Goal: Transaction & Acquisition: Purchase product/service

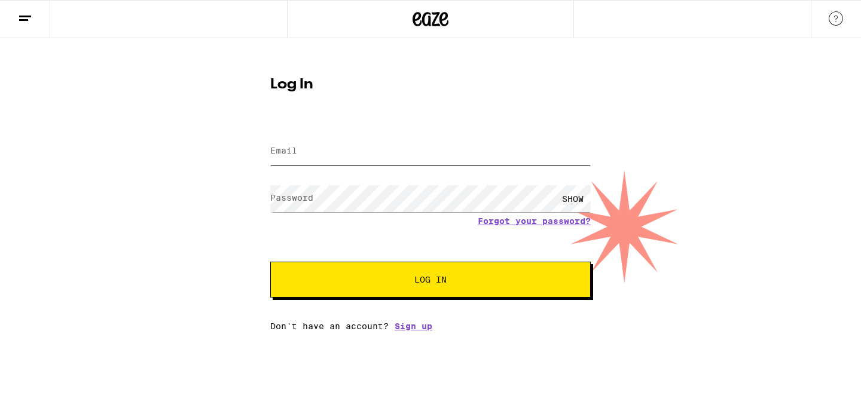
click at [387, 151] on input "Email" at bounding box center [430, 151] width 320 height 27
type input "rachel.e.trombetta@gmail.com"
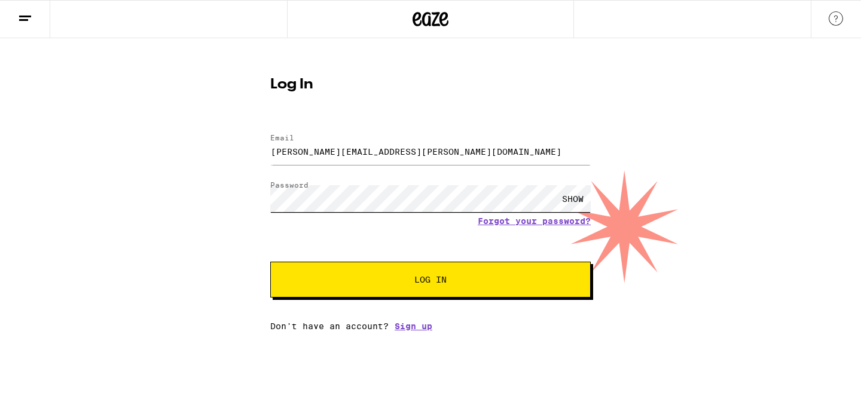
click at [270, 262] on button "Log In" at bounding box center [430, 280] width 320 height 36
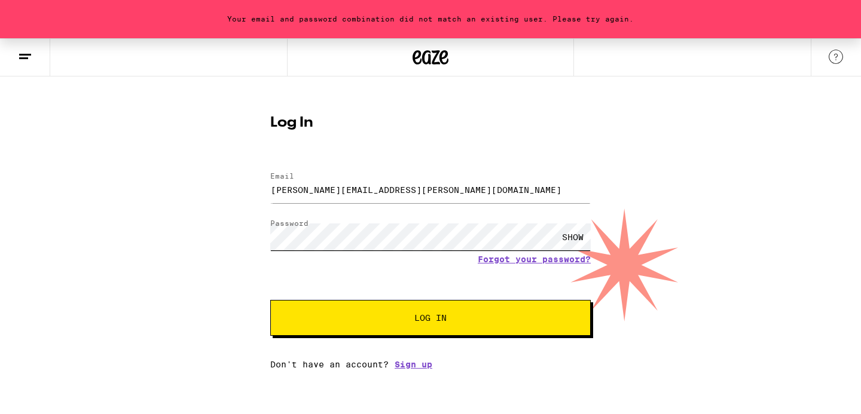
click at [270, 300] on button "Log In" at bounding box center [430, 318] width 320 height 36
click at [497, 261] on link "Forgot your password?" at bounding box center [534, 260] width 113 height 10
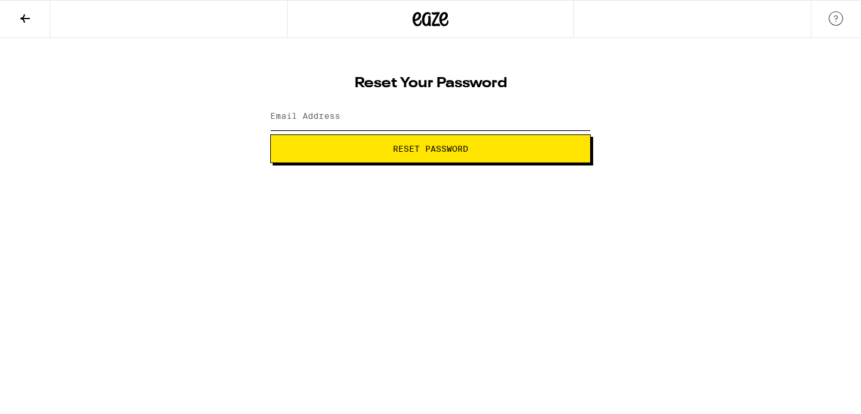
click at [417, 120] on input "Email Address" at bounding box center [430, 116] width 320 height 27
type input "rachel.e.trombetta@gmail.com"
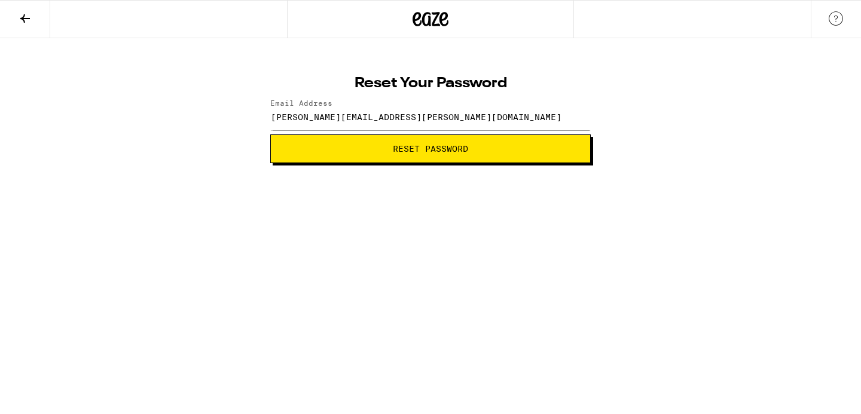
click at [415, 151] on span "Reset Password" at bounding box center [430, 149] width 75 height 8
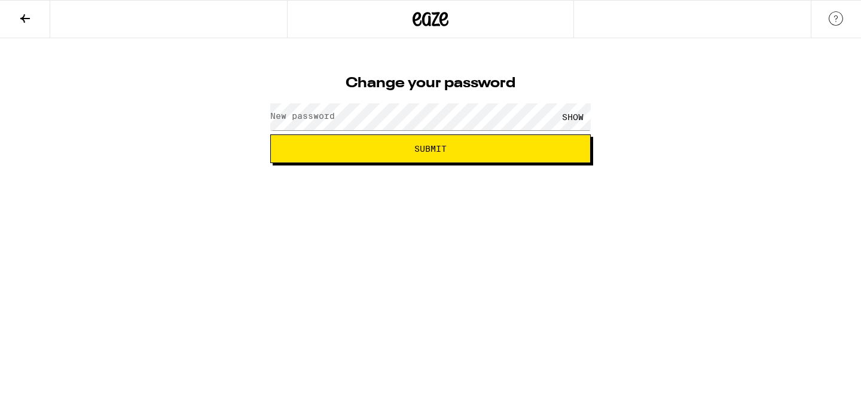
click at [328, 121] on label "New password" at bounding box center [302, 116] width 65 height 10
click at [270, 134] on button "Submit" at bounding box center [430, 148] width 320 height 29
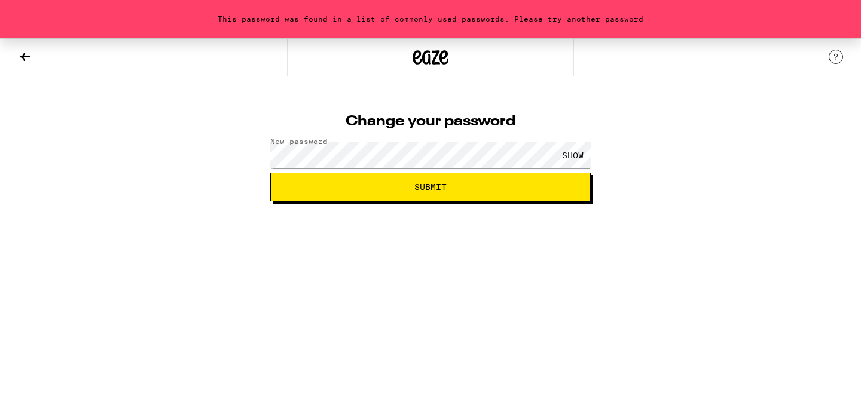
click at [386, 171] on div "SHOW" at bounding box center [430, 154] width 320 height 35
click at [270, 173] on button "Submit" at bounding box center [430, 187] width 320 height 29
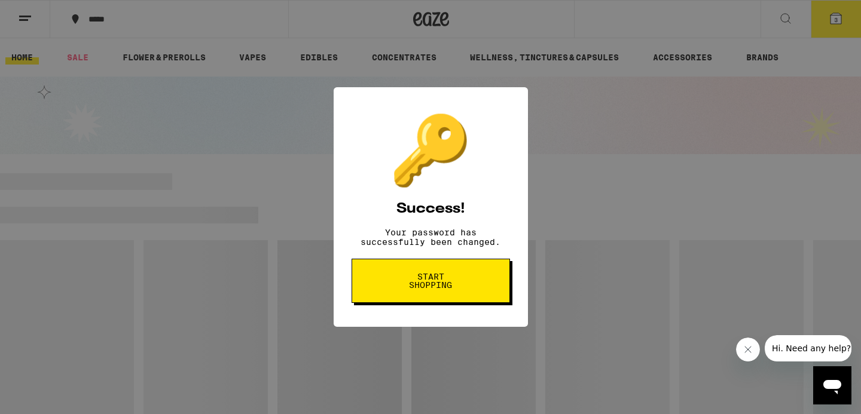
click at [460, 269] on button "Start shopping" at bounding box center [430, 281] width 158 height 44
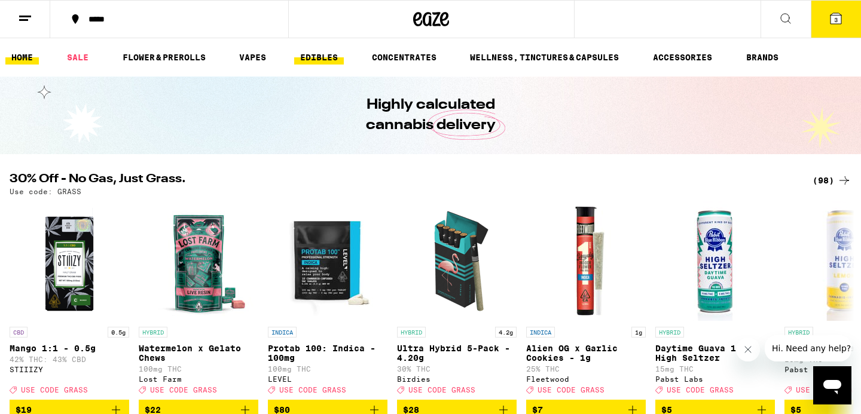
click at [331, 61] on link "EDIBLES" at bounding box center [319, 57] width 50 height 14
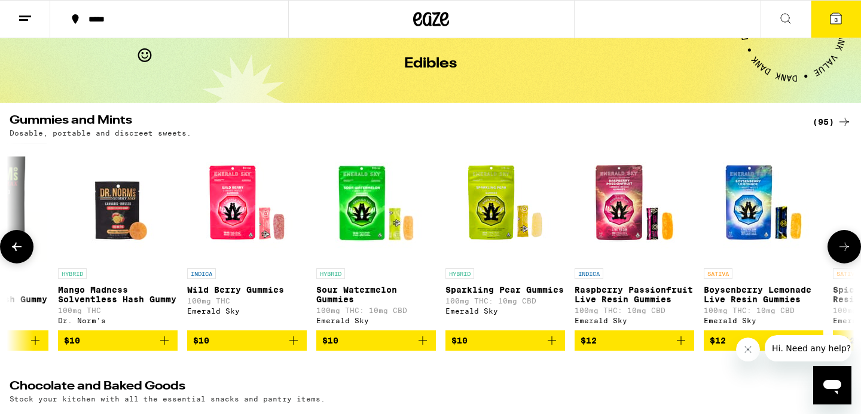
scroll to position [0, 1108]
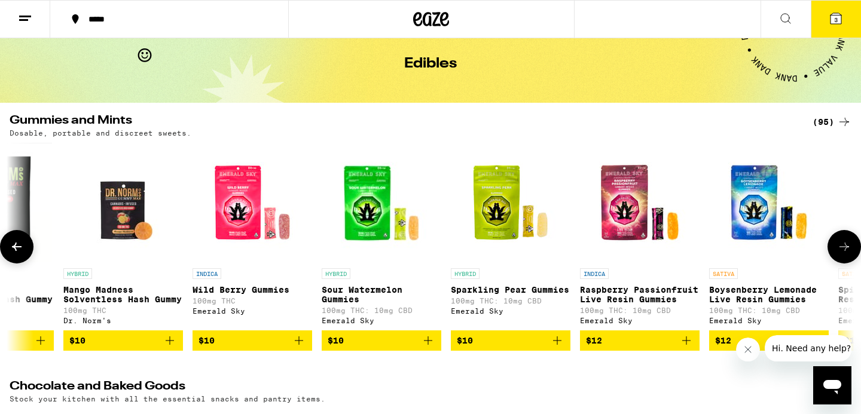
click at [431, 347] on icon "Add to bag" at bounding box center [428, 341] width 14 height 14
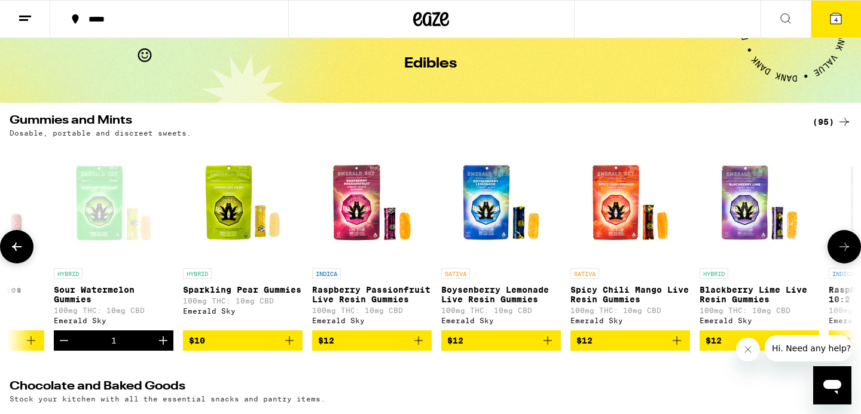
scroll to position [0, 1372]
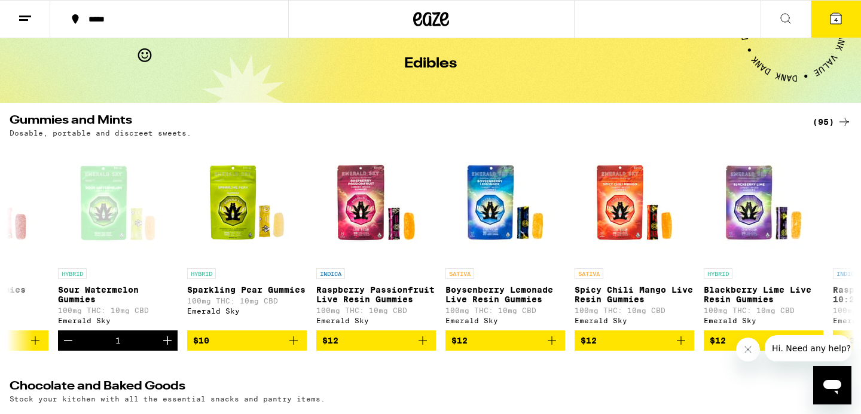
click at [30, 25] on button at bounding box center [25, 20] width 50 height 38
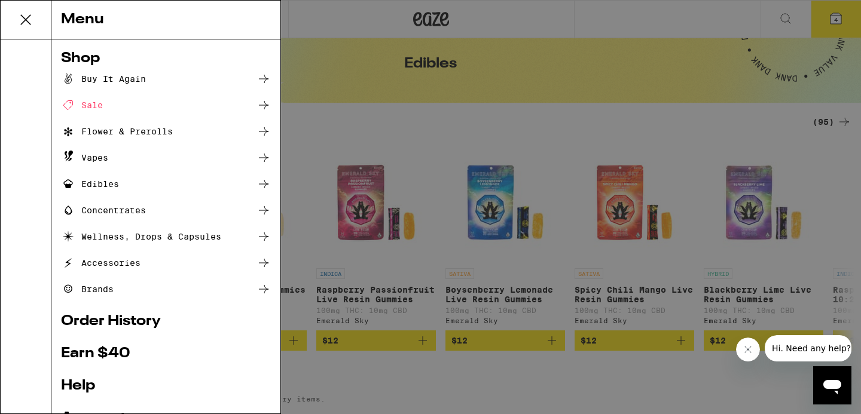
click at [122, 135] on div "Flower & Prerolls" at bounding box center [117, 131] width 112 height 14
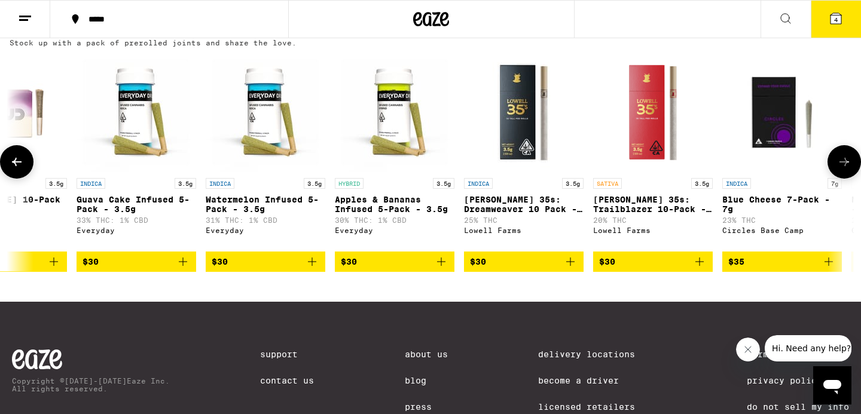
scroll to position [0, 2130]
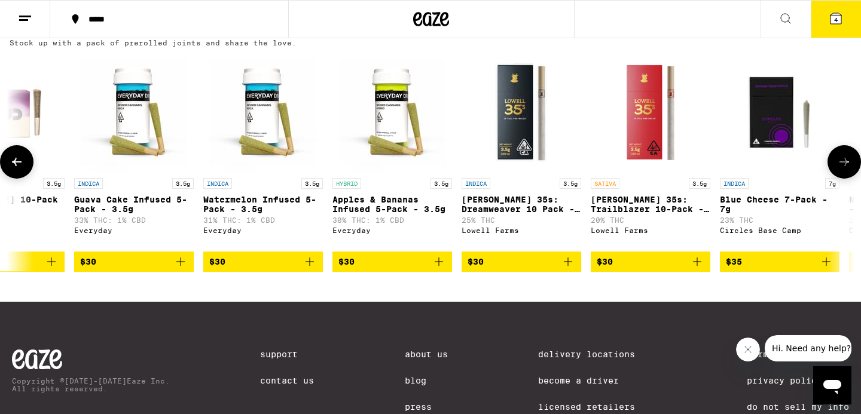
click at [837, 169] on icon at bounding box center [844, 162] width 14 height 14
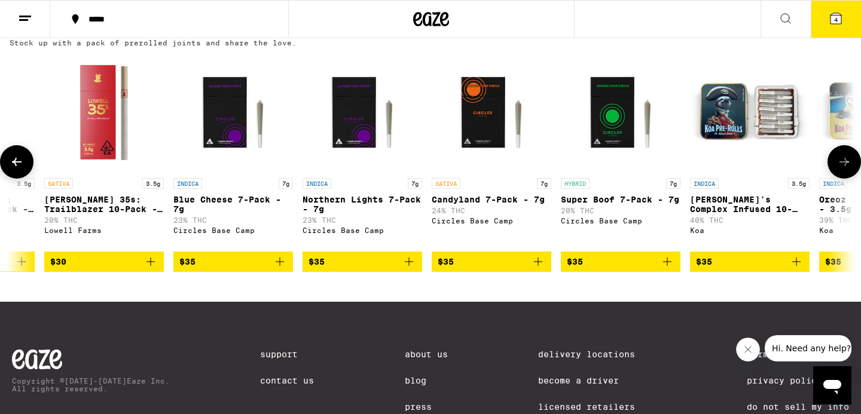
scroll to position [0, 2842]
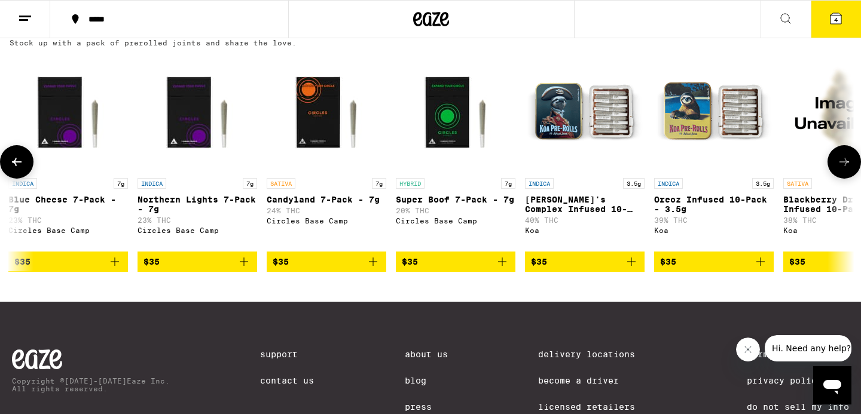
click at [837, 169] on icon at bounding box center [844, 162] width 14 height 14
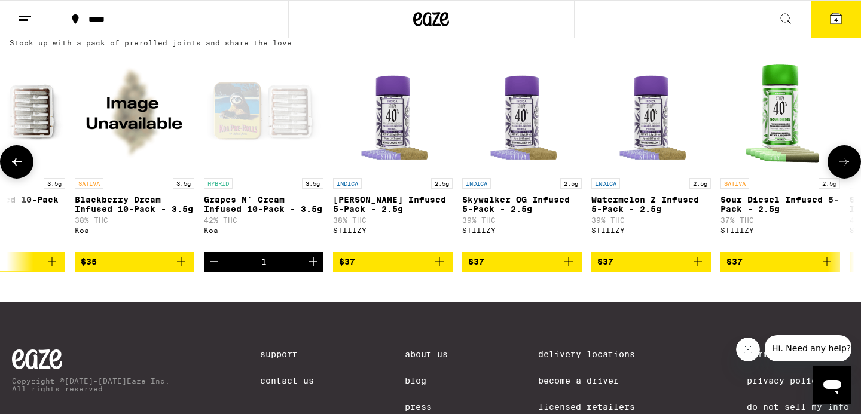
scroll to position [0, 3553]
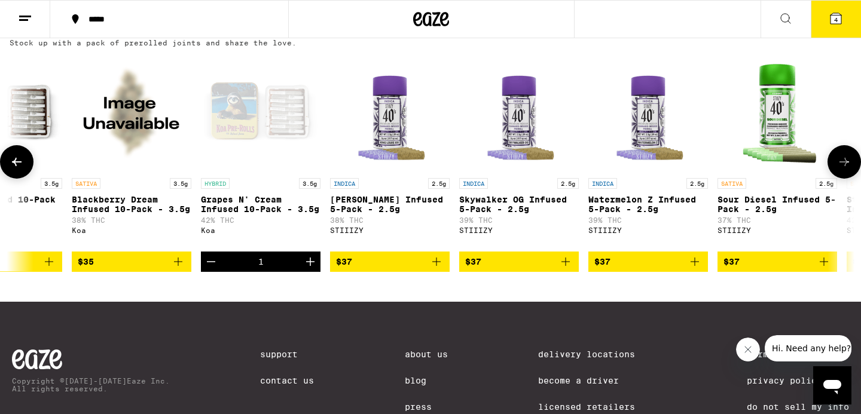
click at [844, 169] on icon at bounding box center [844, 162] width 14 height 14
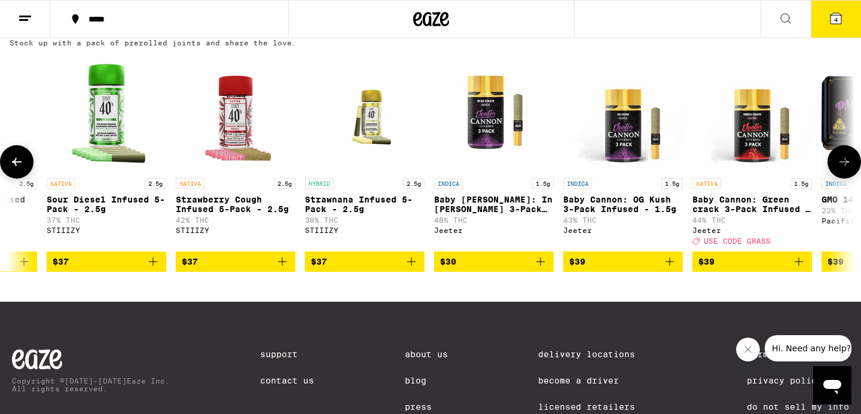
scroll to position [0, 4264]
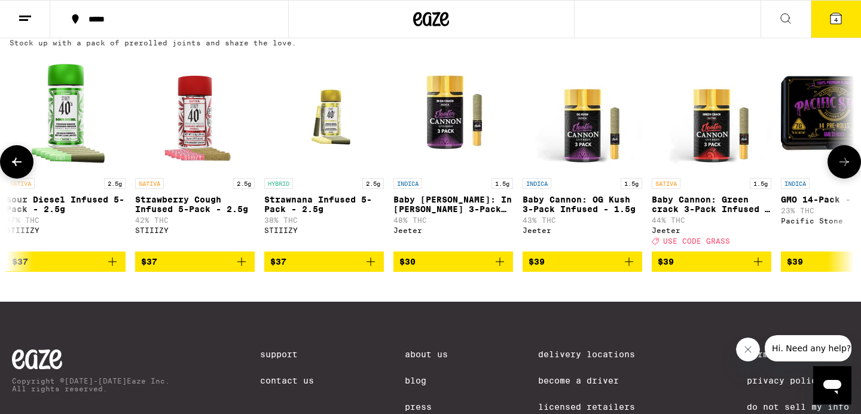
click at [841, 169] on icon at bounding box center [844, 162] width 14 height 14
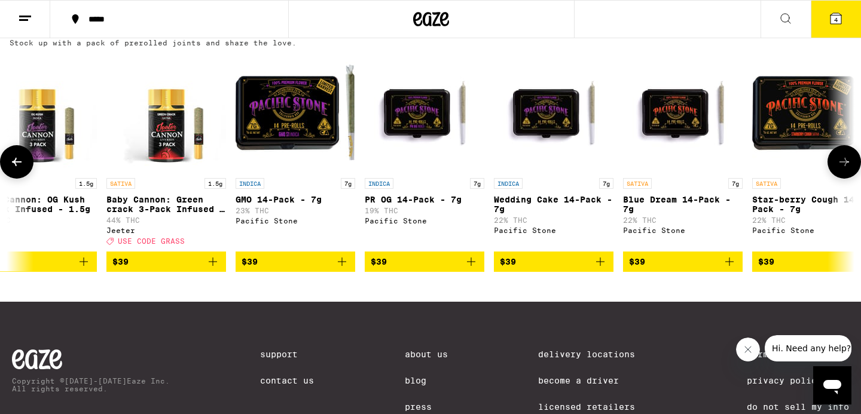
scroll to position [0, 4975]
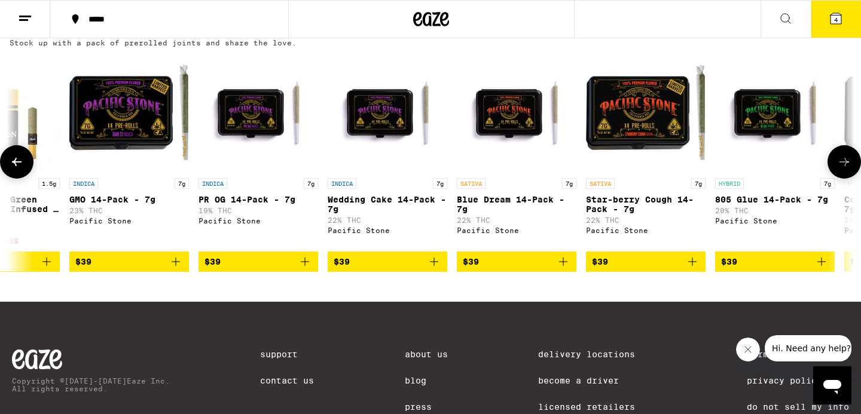
click at [841, 169] on icon at bounding box center [844, 162] width 14 height 14
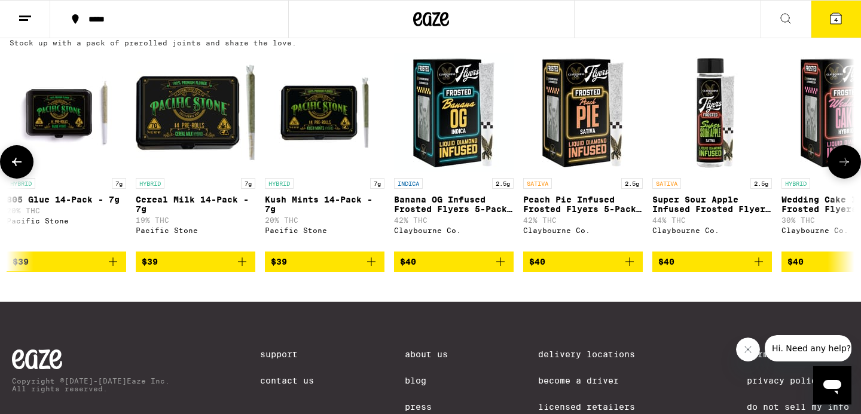
scroll to position [0, 5687]
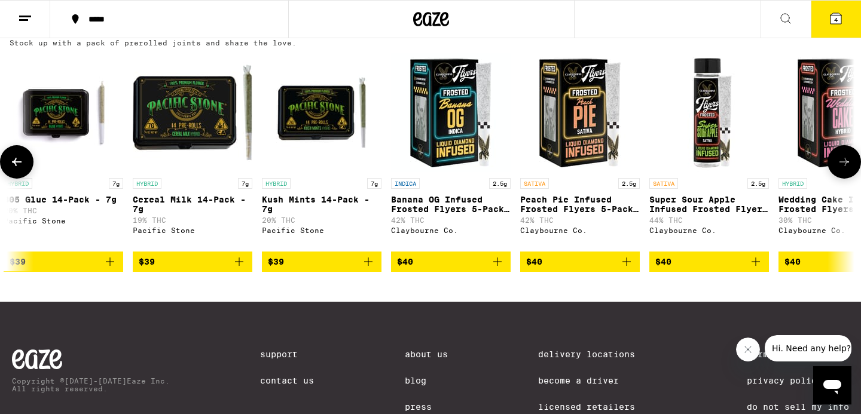
click at [841, 169] on icon at bounding box center [844, 162] width 14 height 14
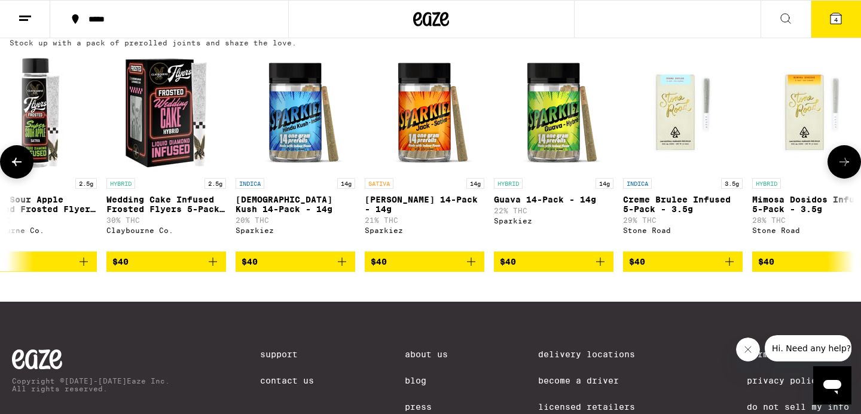
scroll to position [0, 6398]
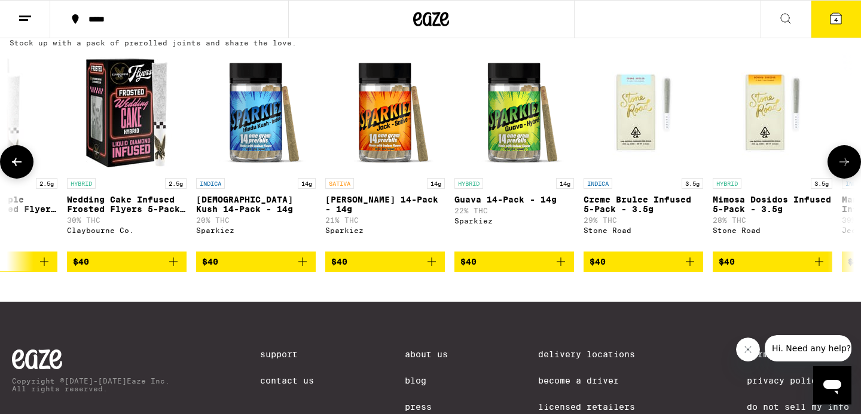
click at [821, 269] on icon "Add to bag" at bounding box center [819, 262] width 14 height 14
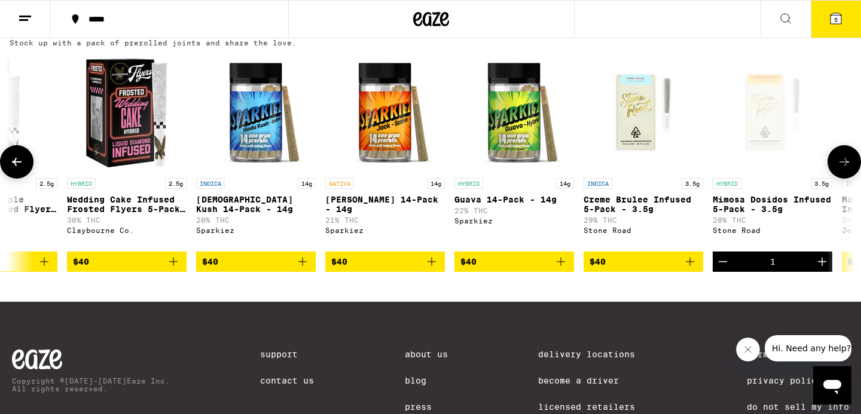
click at [844, 169] on icon at bounding box center [844, 162] width 14 height 14
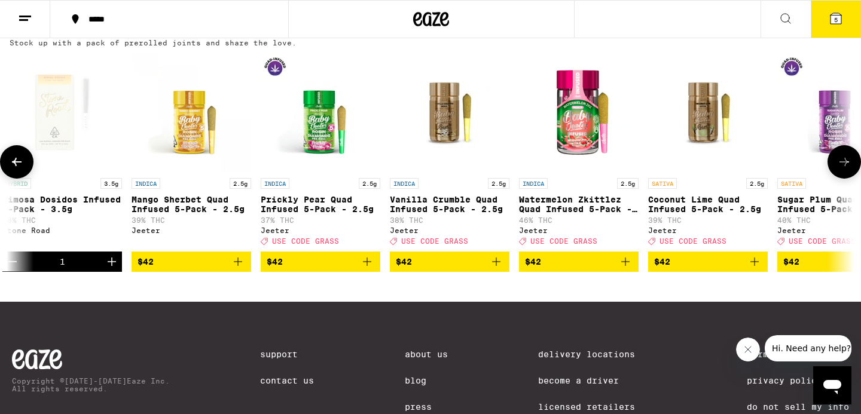
scroll to position [0, 7109]
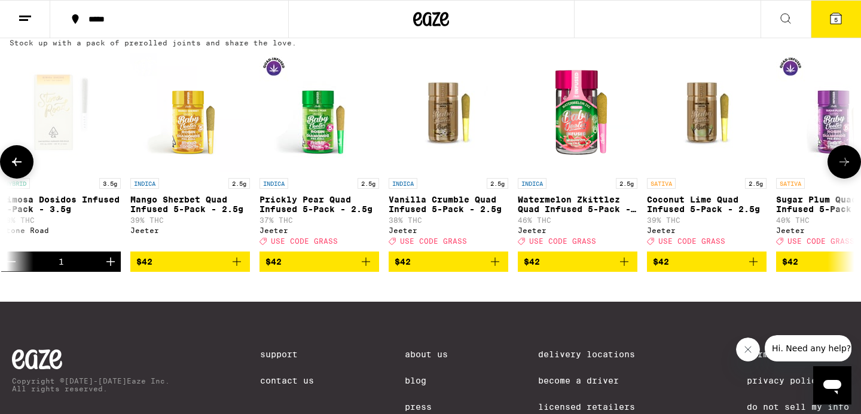
click at [844, 169] on icon at bounding box center [844, 162] width 14 height 14
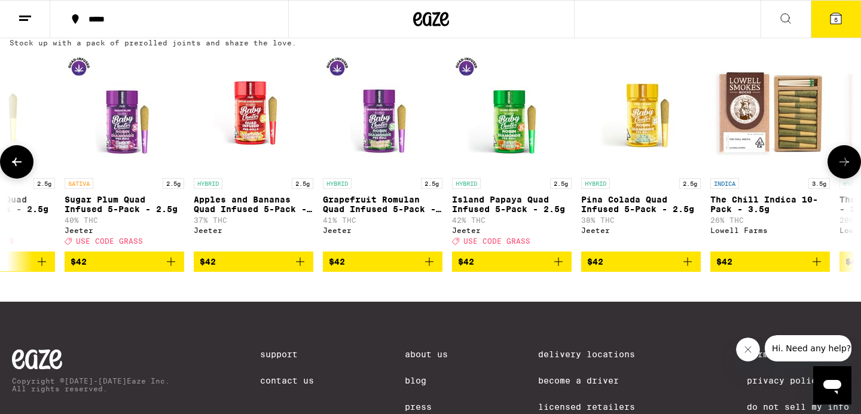
click at [844, 169] on icon at bounding box center [844, 162] width 14 height 14
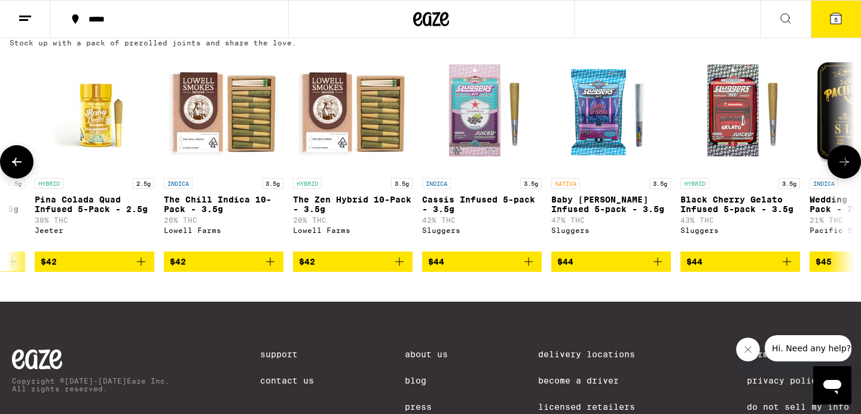
scroll to position [0, 8532]
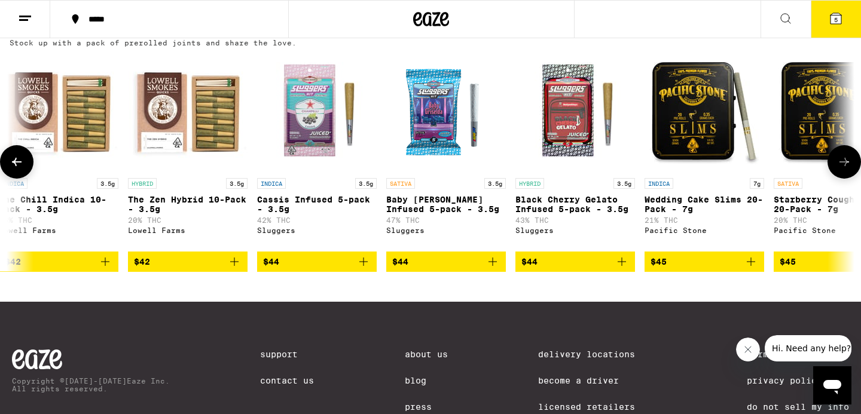
click at [842, 169] on icon at bounding box center [844, 162] width 14 height 14
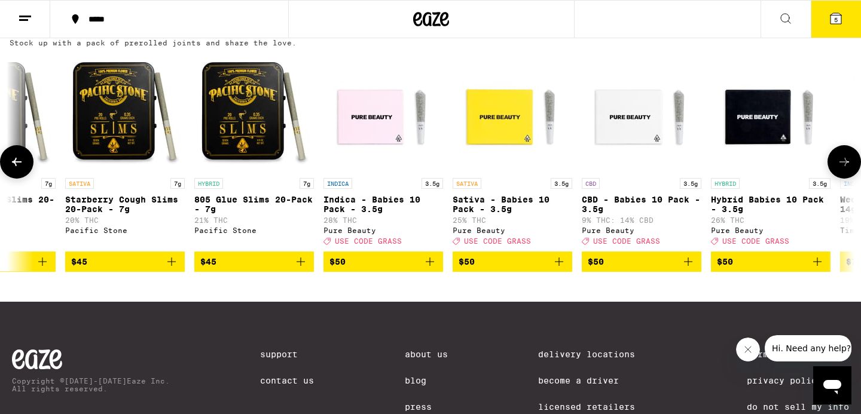
scroll to position [0, 9243]
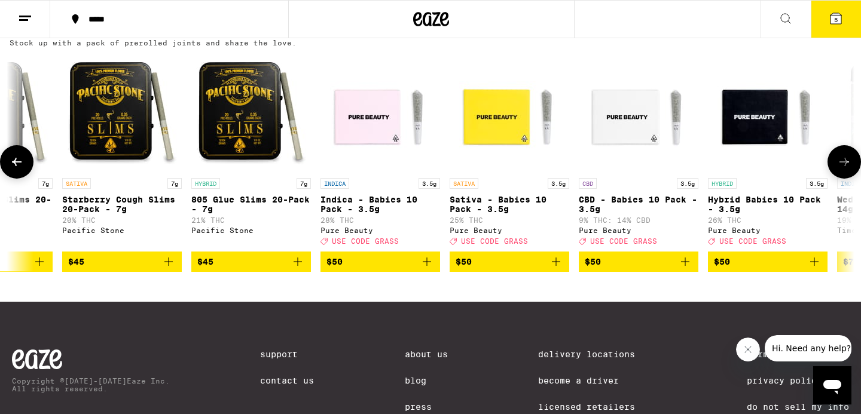
click at [842, 169] on icon at bounding box center [844, 162] width 14 height 14
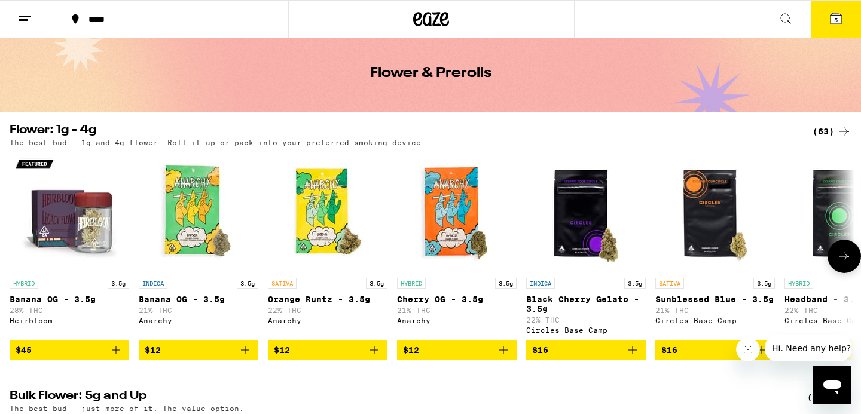
scroll to position [0, 0]
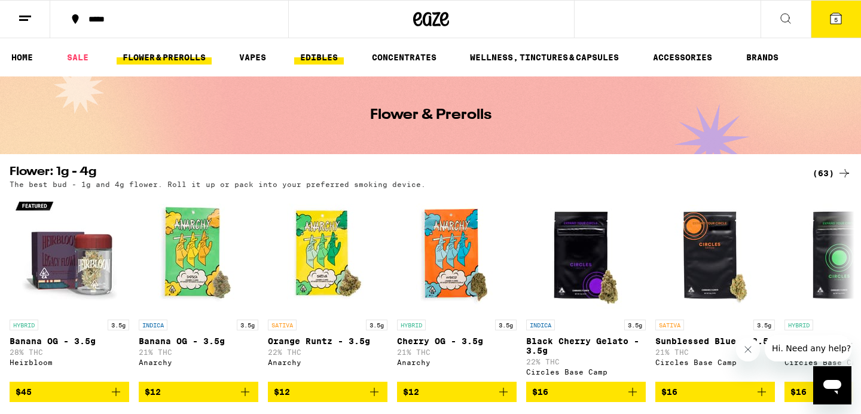
click at [318, 57] on link "EDIBLES" at bounding box center [319, 57] width 50 height 14
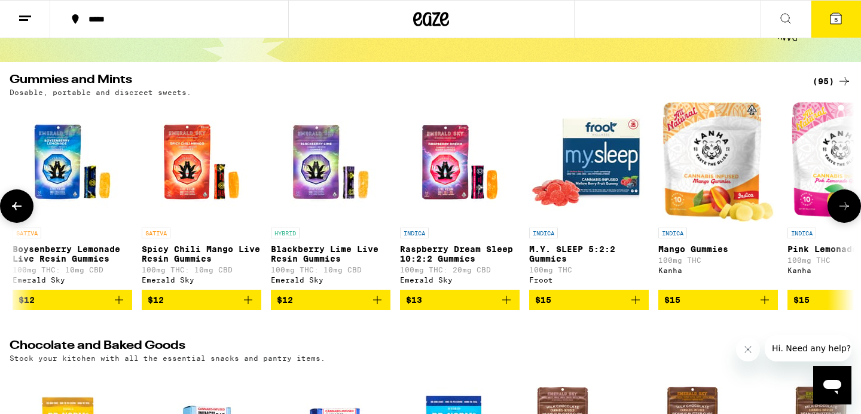
scroll to position [0, 1807]
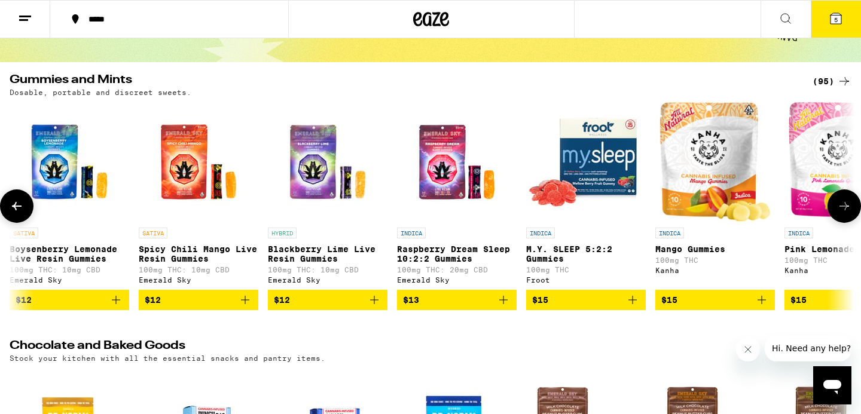
click at [374, 307] on icon "Add to bag" at bounding box center [374, 300] width 14 height 14
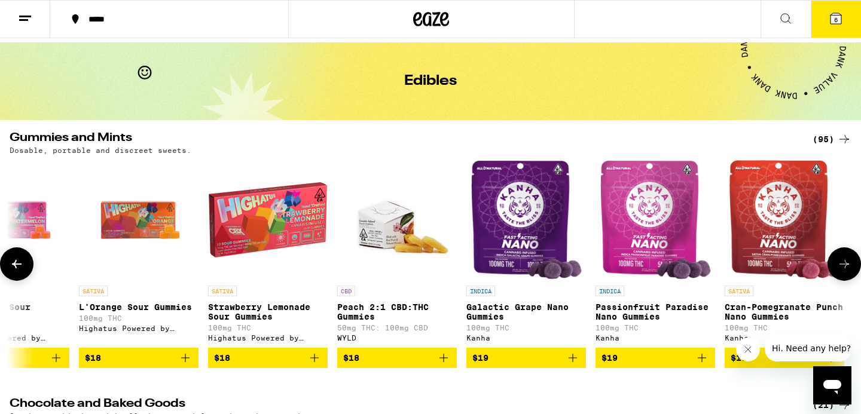
scroll to position [0, 0]
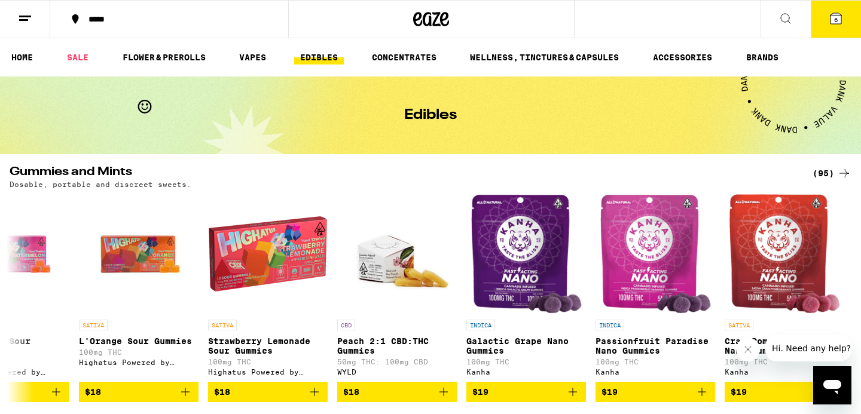
click at [838, 12] on icon at bounding box center [835, 18] width 14 height 14
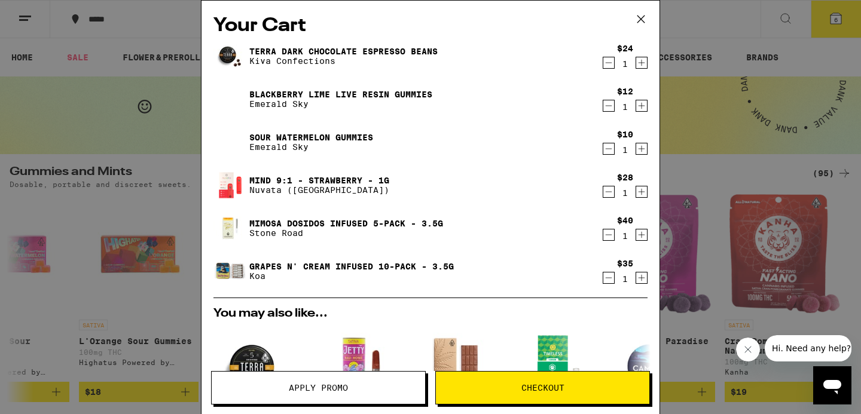
click at [610, 62] on icon "Decrement" at bounding box center [608, 63] width 11 height 14
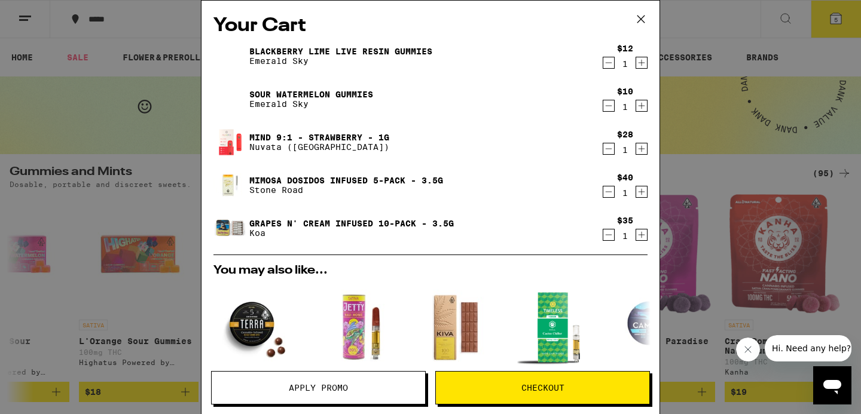
click at [606, 149] on icon "Decrement" at bounding box center [608, 149] width 11 height 14
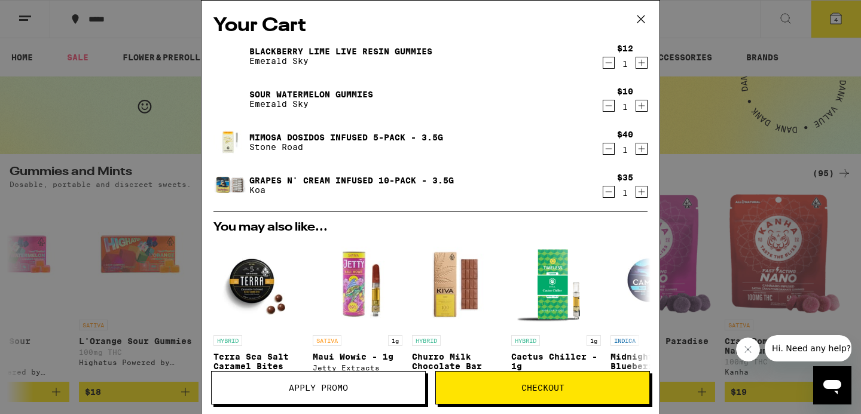
click at [607, 188] on icon "Decrement" at bounding box center [608, 192] width 11 height 14
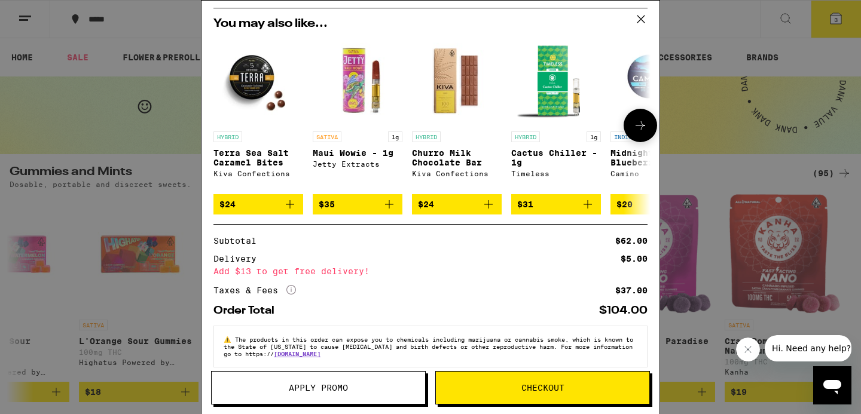
scroll to position [166, 0]
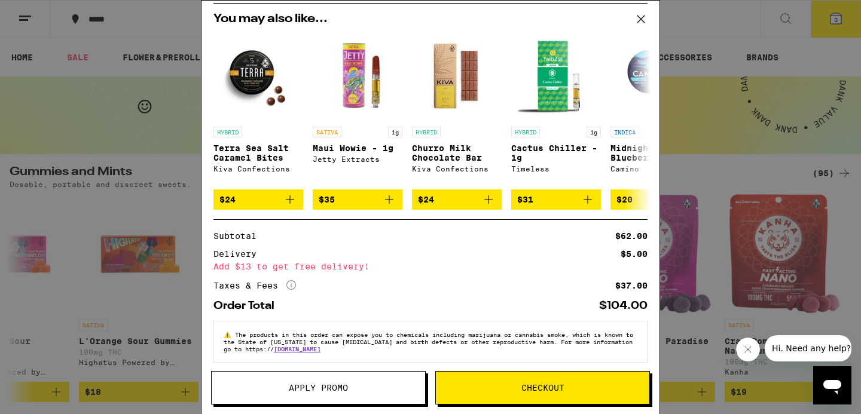
click at [561, 384] on span "Checkout" at bounding box center [542, 388] width 43 height 8
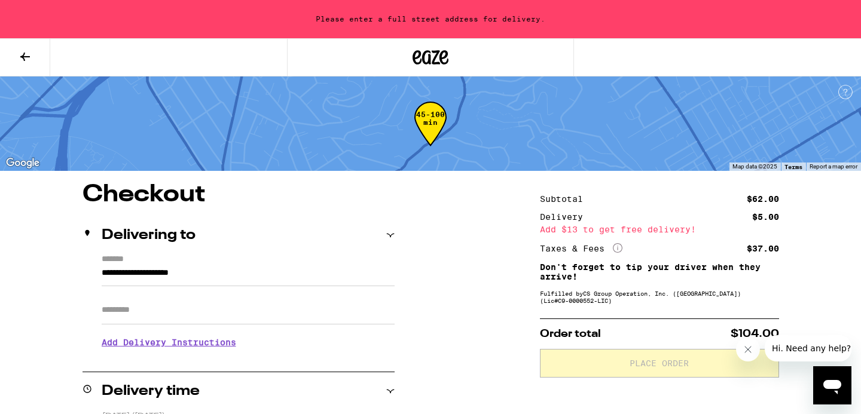
click at [208, 269] on input "**********" at bounding box center [248, 276] width 293 height 20
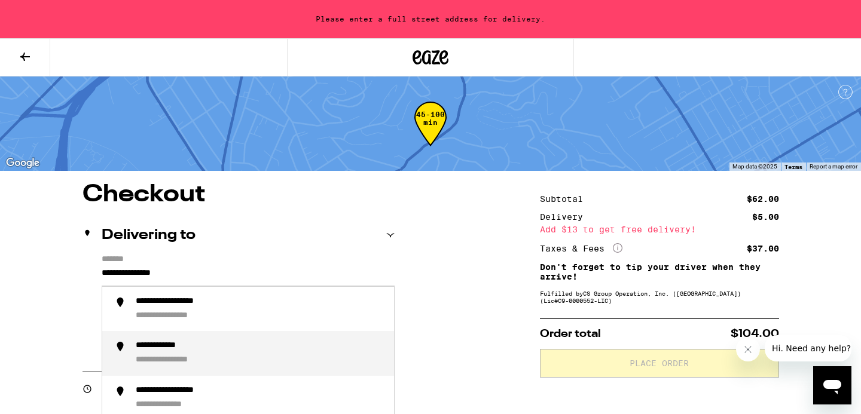
click at [207, 353] on div "**********" at bounding box center [260, 354] width 249 height 26
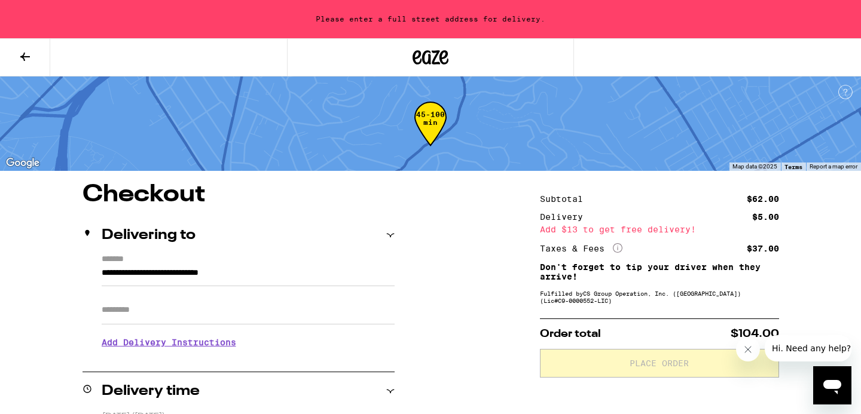
type input "**********"
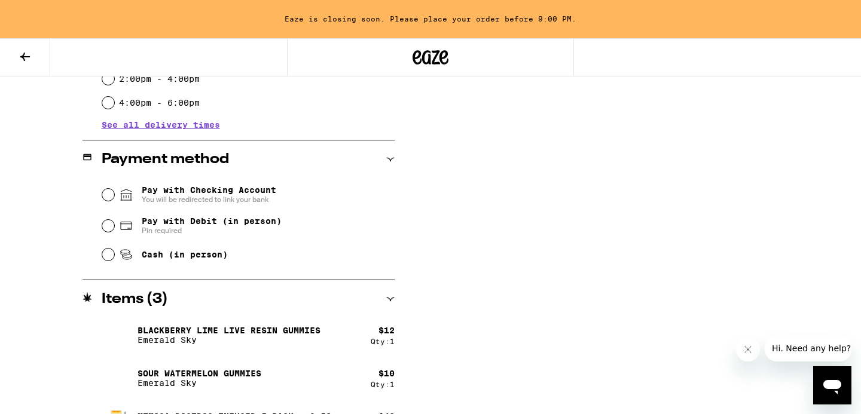
scroll to position [454, 0]
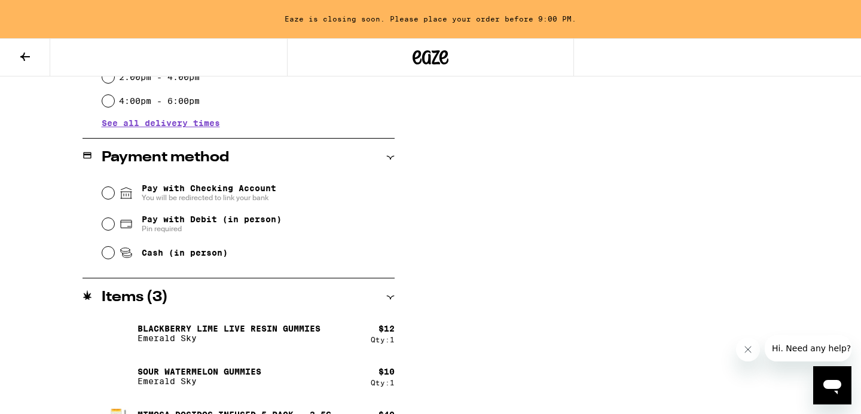
click at [103, 219] on div "Pay with Debit (in person) Pin required" at bounding box center [248, 224] width 292 height 31
click at [106, 226] on input "Pay with Debit (in person) Pin required" at bounding box center [108, 224] width 12 height 12
radio input "true"
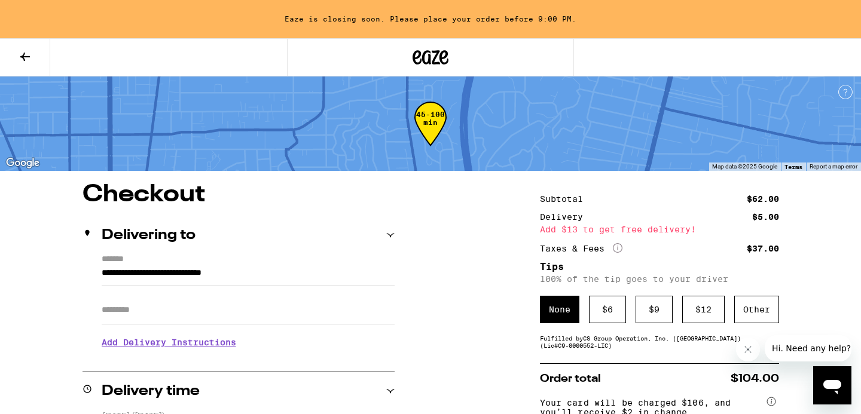
scroll to position [131, 0]
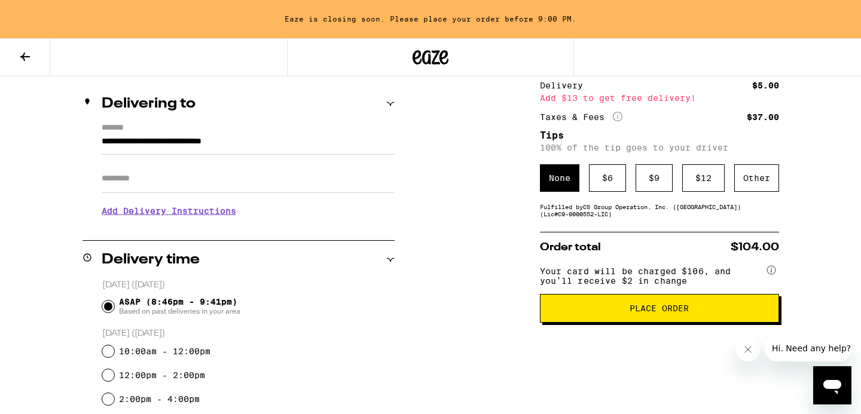
click at [617, 323] on button "Place Order" at bounding box center [659, 308] width 239 height 29
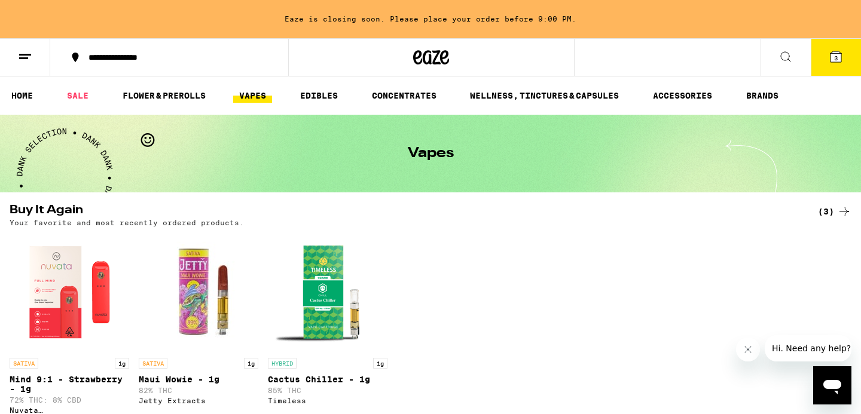
click at [28, 58] on icon at bounding box center [25, 57] width 14 height 14
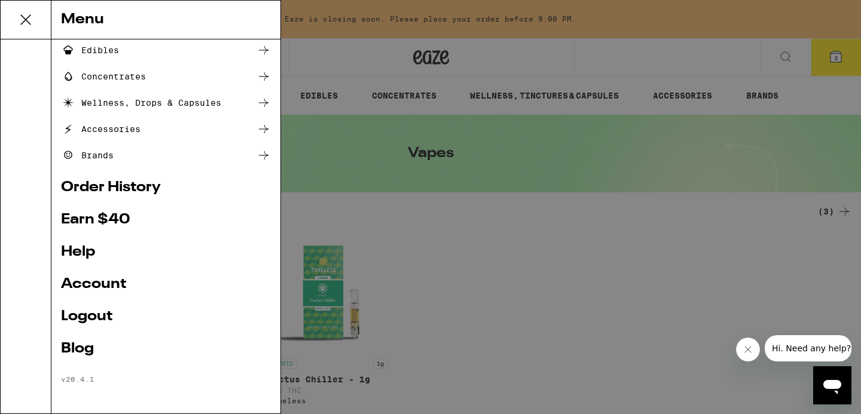
click at [104, 177] on ul "Shop Buy It Again Sale Flower & Prerolls Vapes Edibles Concentrates Wellness, D…" at bounding box center [166, 151] width 210 height 466
click at [122, 183] on link "Order History" at bounding box center [166, 188] width 210 height 14
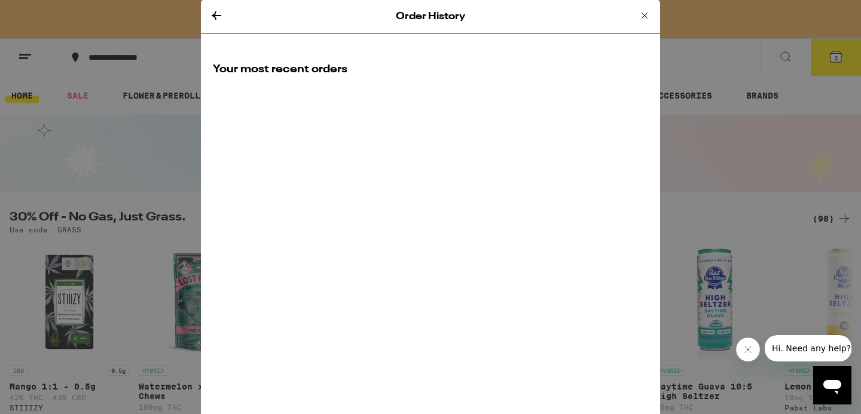
click at [381, 108] on div "Order History Your most recent orders" at bounding box center [430, 207] width 459 height 414
click at [316, 65] on h2 "Your most recent orders" at bounding box center [430, 69] width 435 height 15
click at [216, 12] on icon at bounding box center [216, 15] width 14 height 14
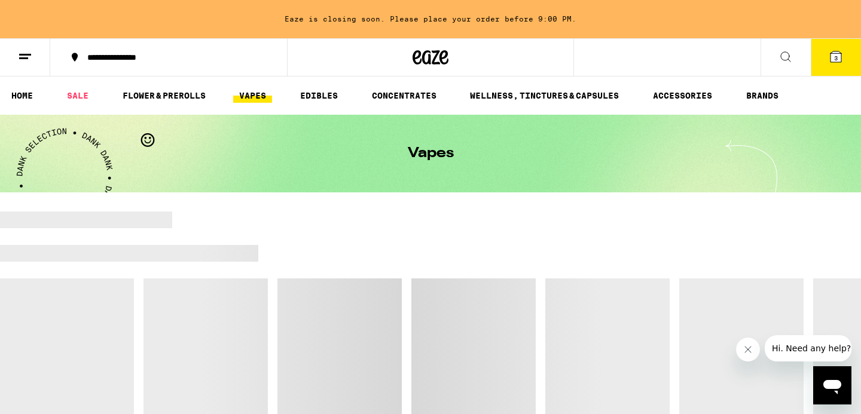
click at [217, 12] on div "Eaze is closing soon. Please place your order before 9:00 PM." at bounding box center [430, 19] width 861 height 38
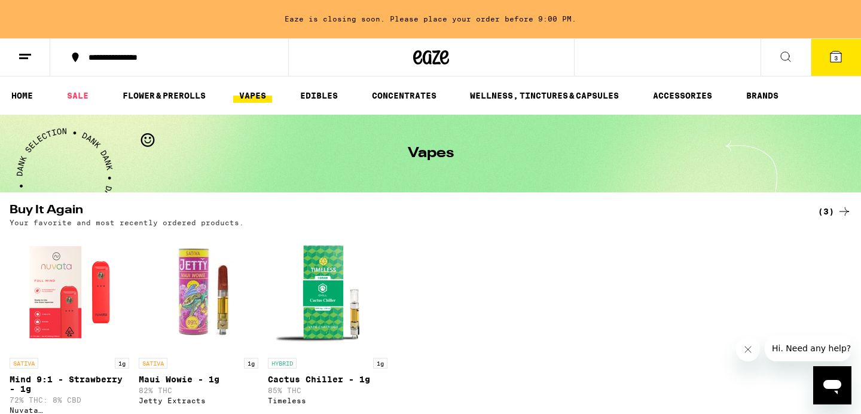
click at [28, 57] on icon at bounding box center [25, 57] width 14 height 14
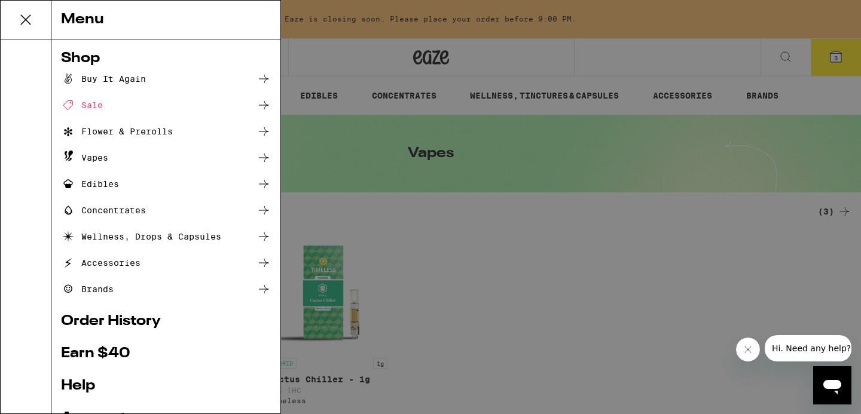
scroll to position [135, 0]
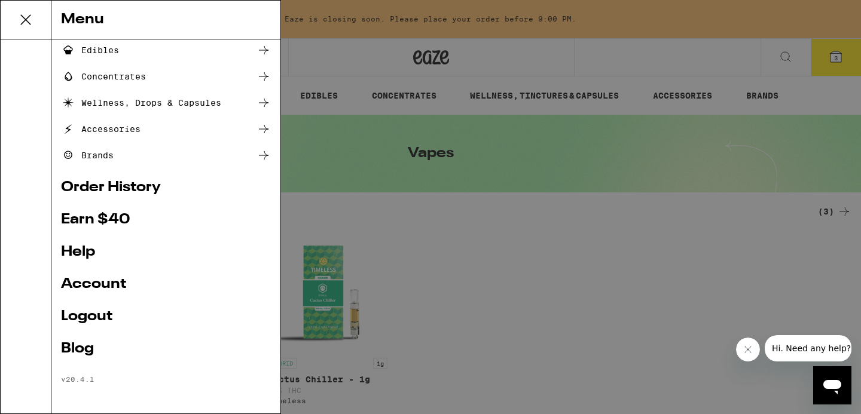
click at [124, 186] on link "Order History" at bounding box center [166, 188] width 210 height 14
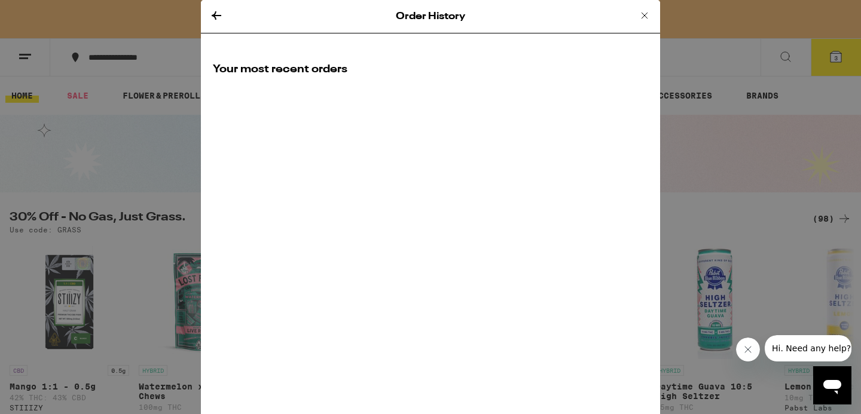
click at [326, 67] on h2 "Your most recent orders" at bounding box center [430, 69] width 435 height 15
click at [219, 17] on icon at bounding box center [216, 15] width 14 height 14
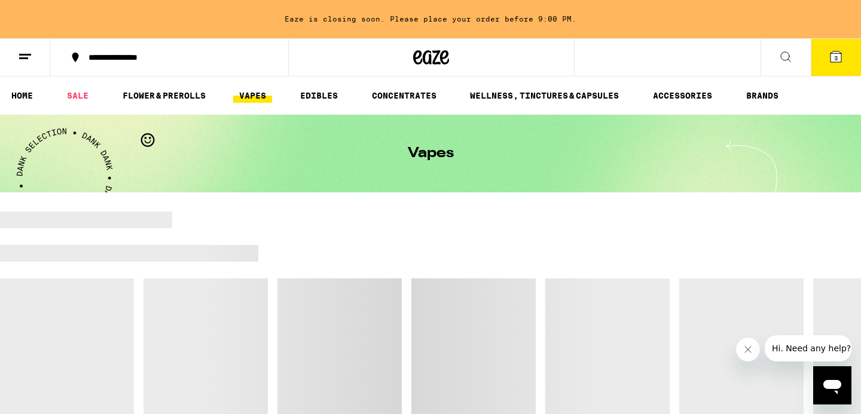
click at [23, 50] on icon at bounding box center [25, 57] width 14 height 14
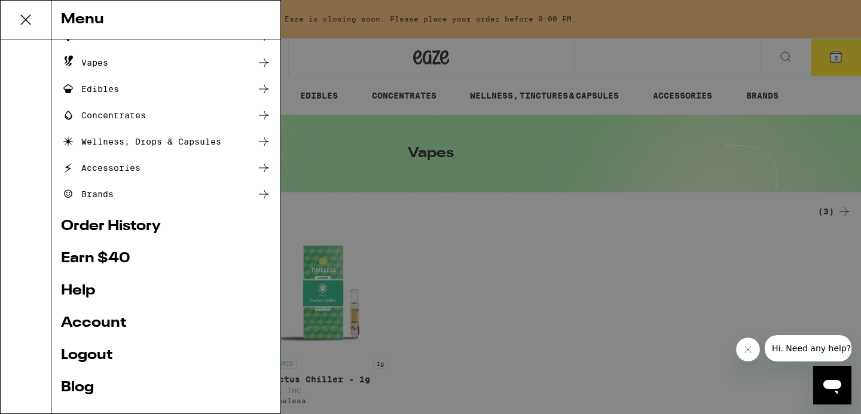
scroll to position [105, 0]
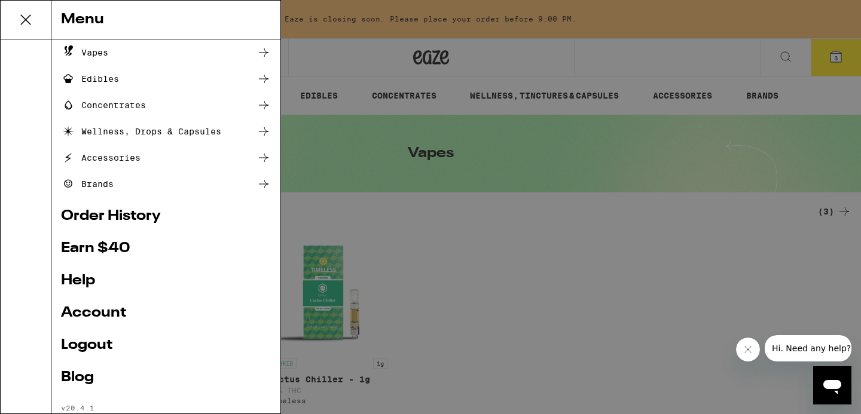
click at [140, 278] on link "Help" at bounding box center [166, 281] width 210 height 14
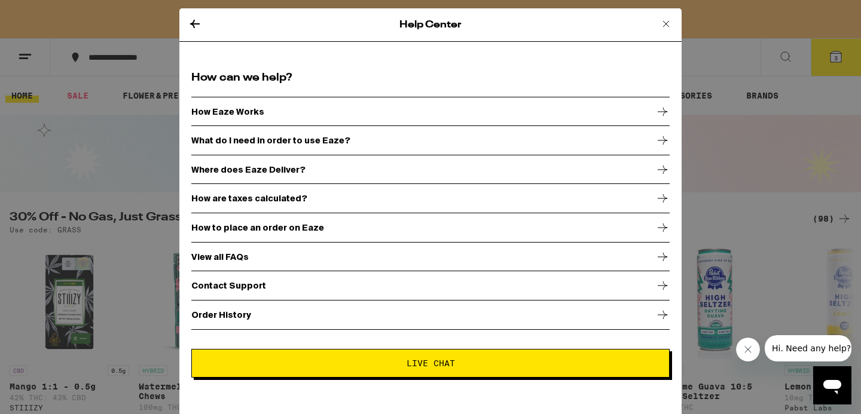
click at [264, 309] on div "Order History" at bounding box center [430, 315] width 478 height 30
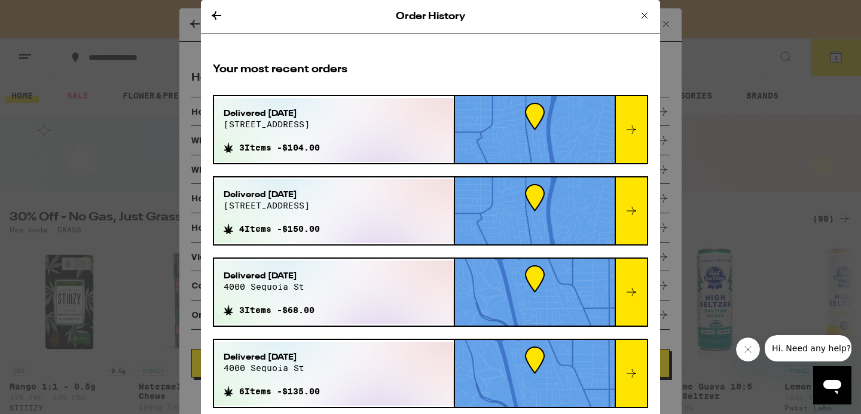
click at [371, 124] on div "Delivered Sep 18, 2025 4617 w avenue 41 3 Items - $104.00" at bounding box center [334, 130] width 240 height 64
click at [632, 132] on icon at bounding box center [631, 130] width 14 height 14
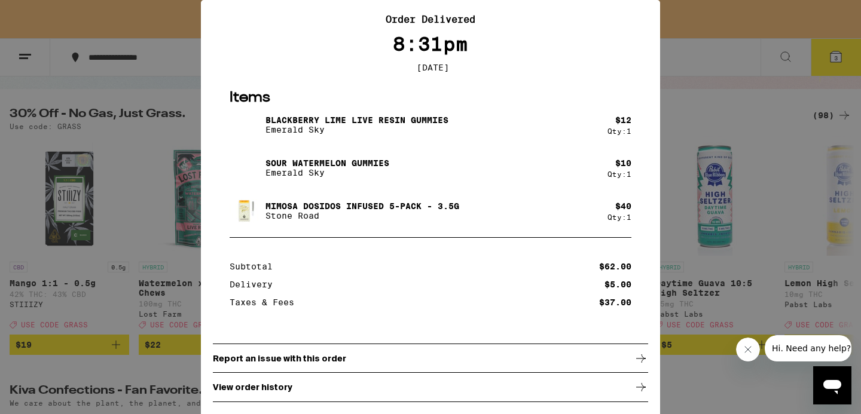
scroll to position [121, 0]
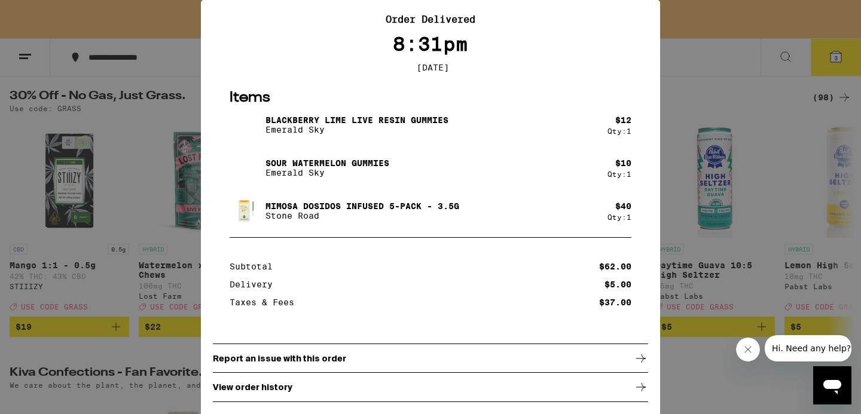
click at [305, 357] on p "Report an issue with this order" at bounding box center [279, 359] width 133 height 10
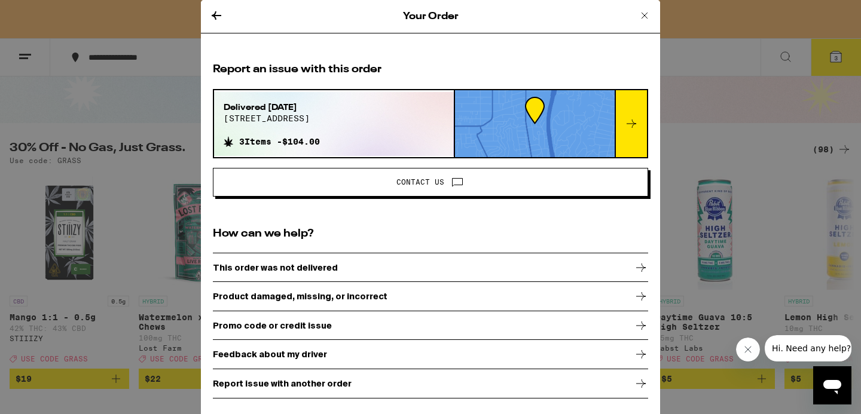
scroll to position [72, 0]
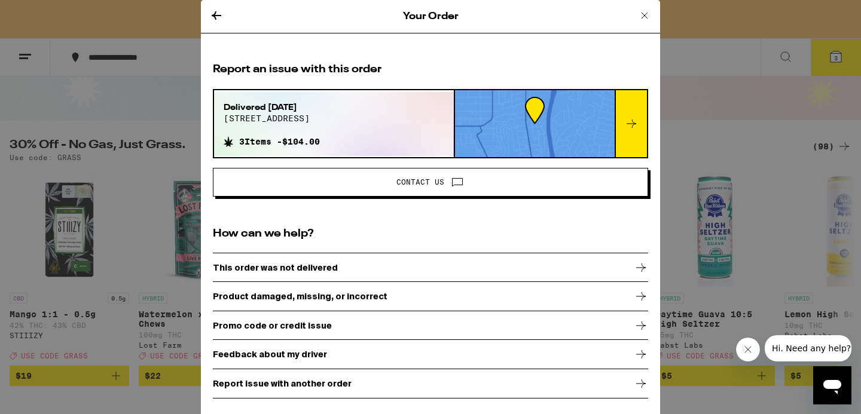
click at [457, 182] on icon at bounding box center [457, 182] width 14 height 14
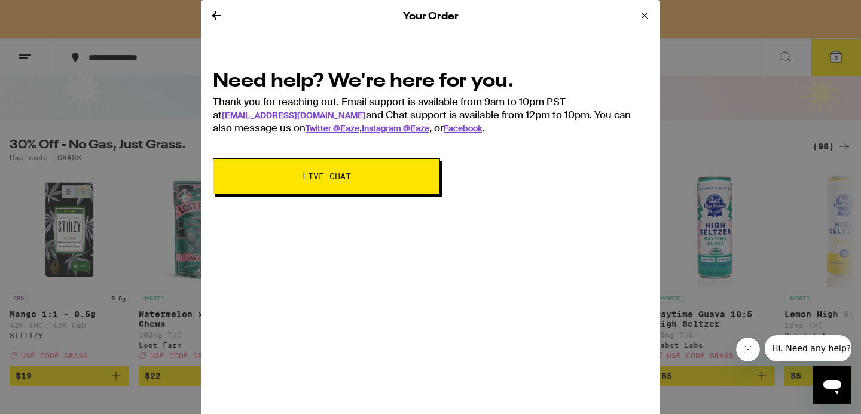
click at [403, 173] on button "Live Chat" at bounding box center [326, 176] width 227 height 36
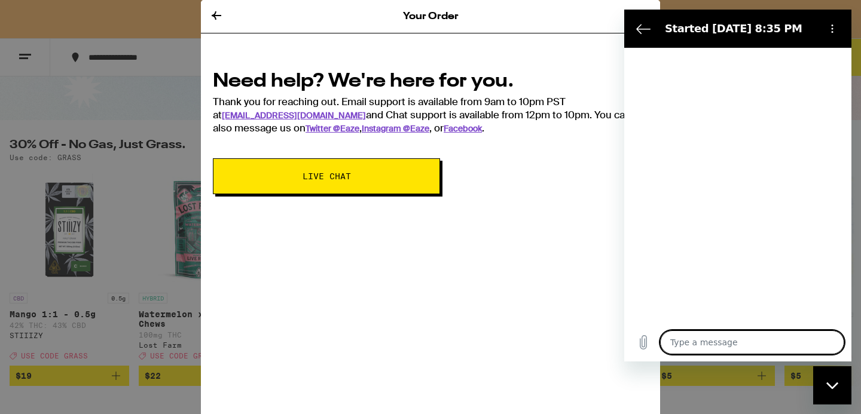
type textarea "x"
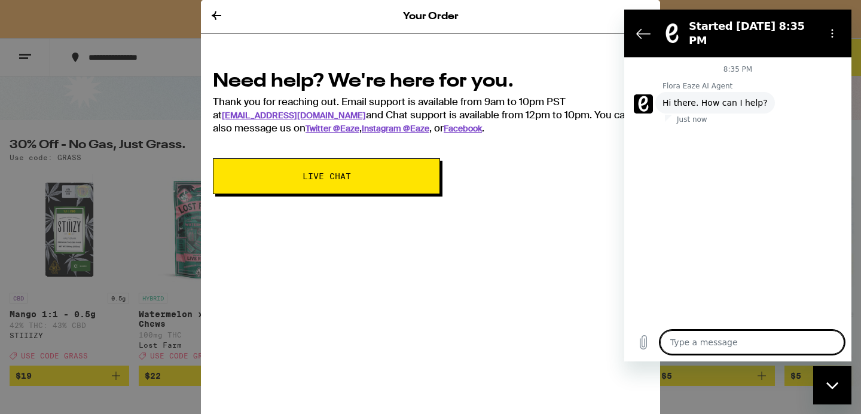
type textarea "H"
type textarea "x"
type textarea "Hi"
type textarea "x"
type textarea "Hi"
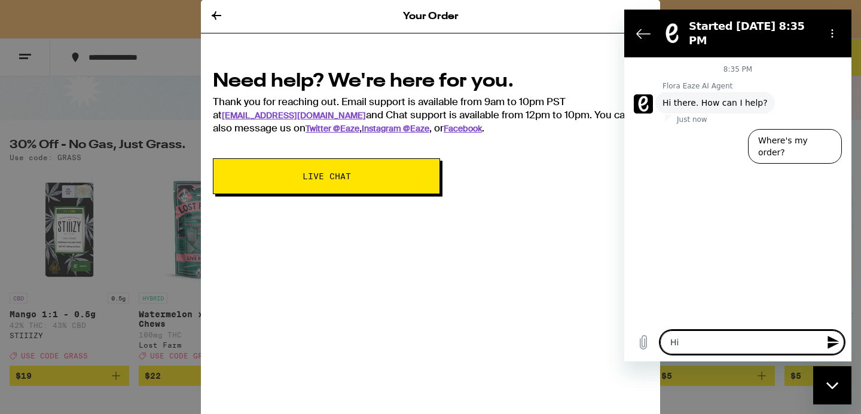
type textarea "x"
type textarea "Hi t"
type textarea "x"
type textarea "Hi th"
type textarea "x"
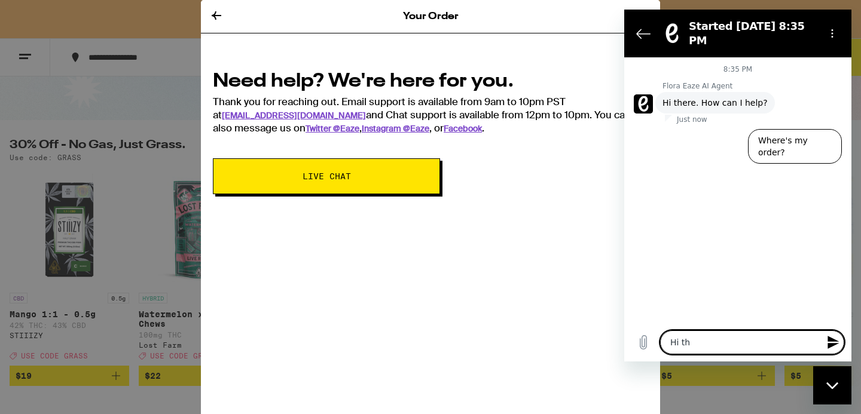
type textarea "Hi the"
type textarea "x"
type textarea "Hi ther"
type textarea "x"
type textarea "Hi there"
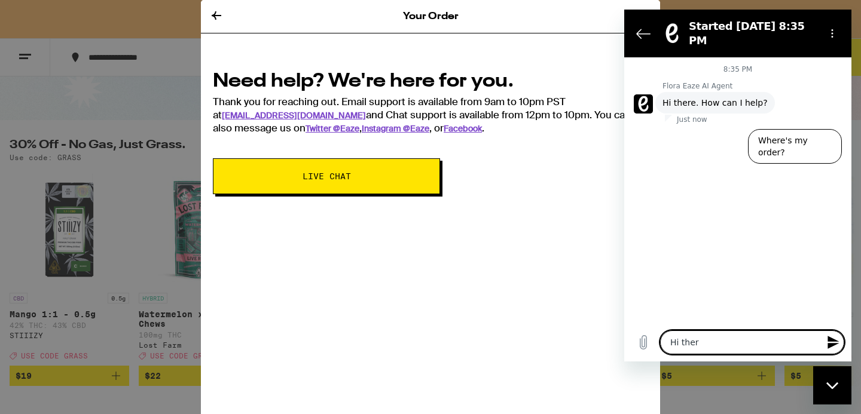
type textarea "x"
type textarea "Hi there"
type textarea "x"
type textarea "Hi there I"
type textarea "x"
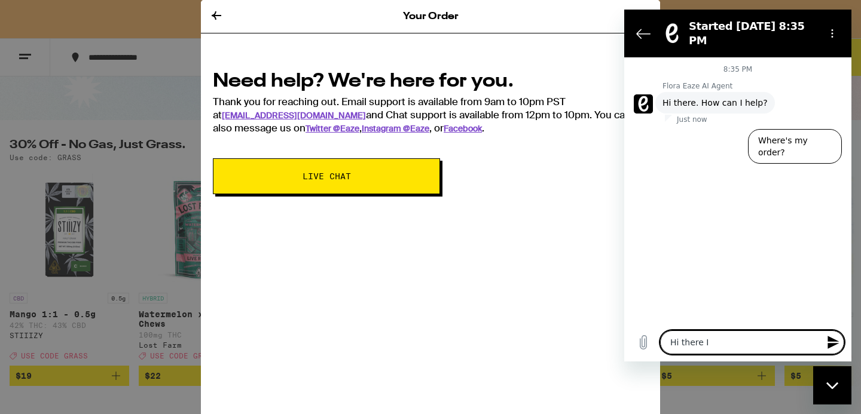
type textarea "Hi there I"
type textarea "x"
type textarea "Hi there I w"
type textarea "x"
type textarea "Hi there I wa"
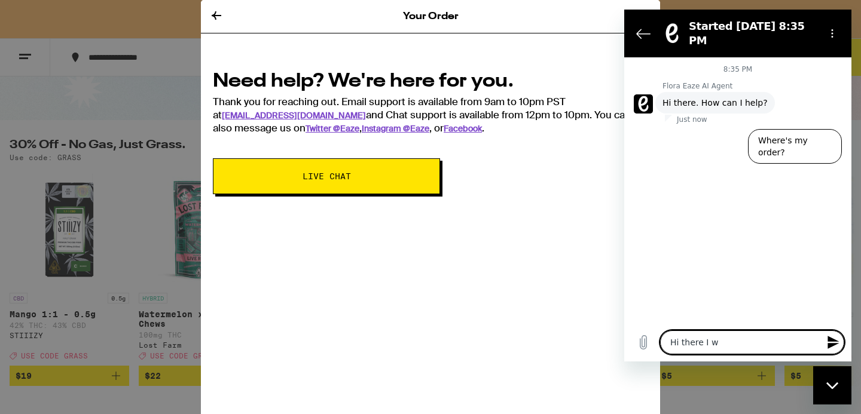
type textarea "x"
type textarea "Hi there I wan"
type textarea "x"
type textarea "Hi there I want"
type textarea "x"
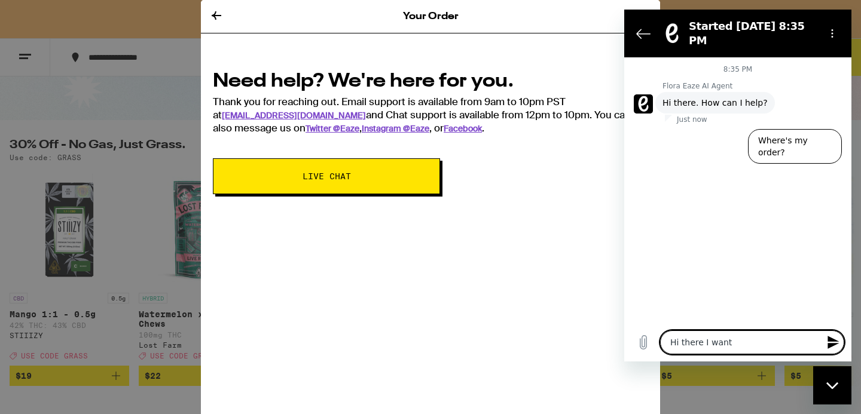
type textarea "Hi there I want"
type textarea "x"
type textarea "Hi there I want t"
type textarea "x"
type textarea "Hi there I want to"
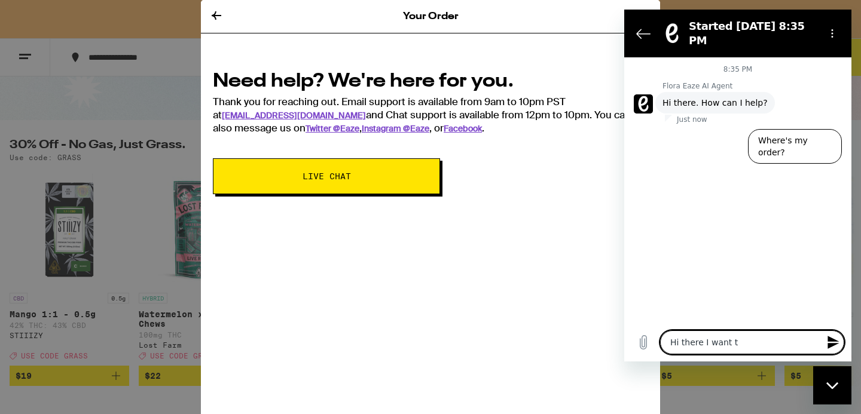
type textarea "x"
type textarea "Hi there I want to"
type textarea "x"
type textarea "Hi there I want to t"
type textarea "x"
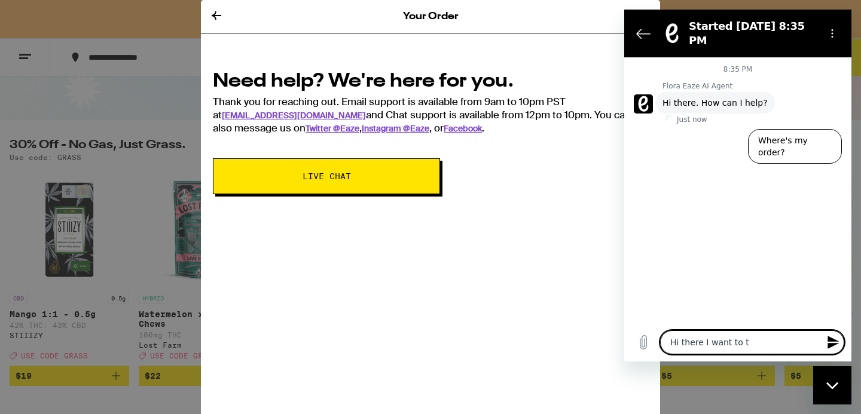
type textarea "Hi there I want to ti"
type textarea "x"
type textarea "Hi there I want to tip"
type textarea "x"
type textarea "Hi there I want to tip"
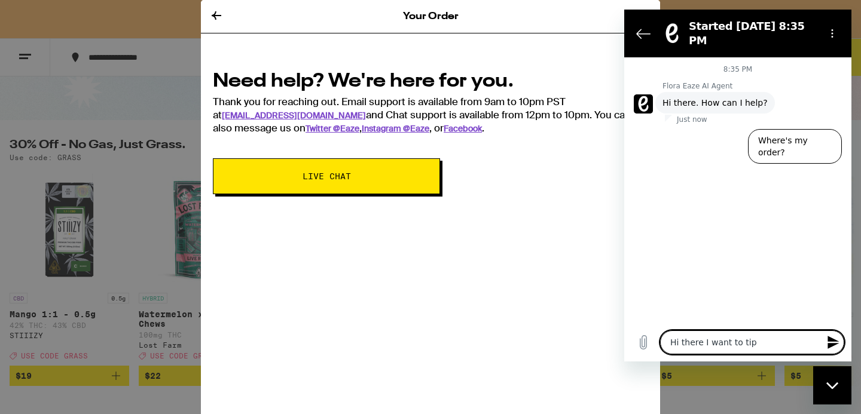
type textarea "x"
type textarea "Hi there I want to tip m"
type textarea "x"
type textarea "Hi there I want to tip my"
type textarea "x"
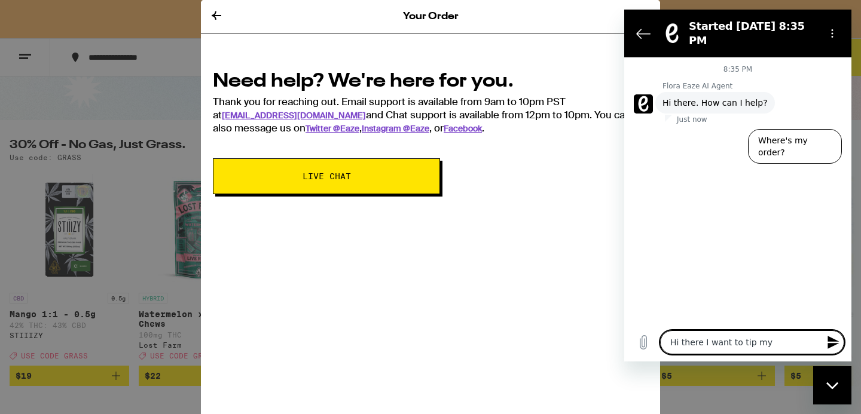
type textarea "Hi there I want to tip my"
type textarea "x"
type textarea "Hi there I want to tip my d"
type textarea "x"
type textarea "Hi there I want to tip my dr"
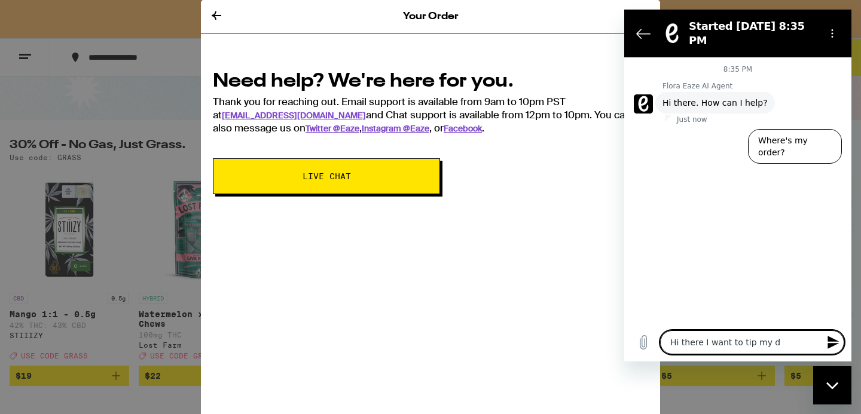
type textarea "x"
type textarea "Hi there I want to tip my dri"
type textarea "x"
type textarea "Hi there I want to tip my driv"
type textarea "x"
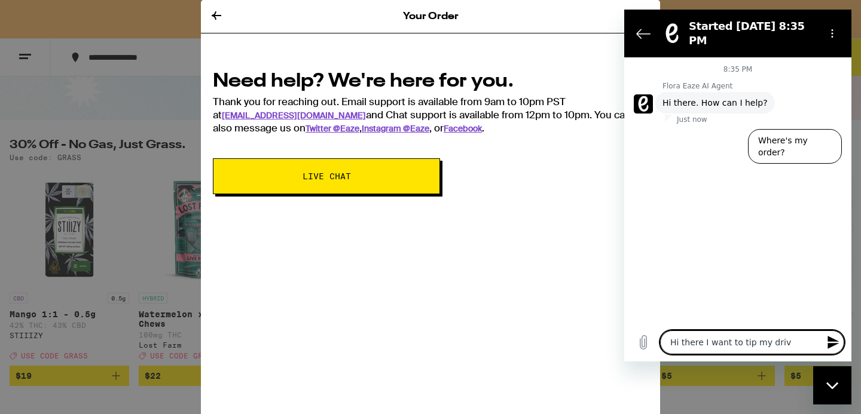
type textarea "Hi there I want to tip my drive"
type textarea "x"
type textarea "Hi there I want to tip my drive"
type textarea "x"
type textarea "Hi there I want to tip my drive"
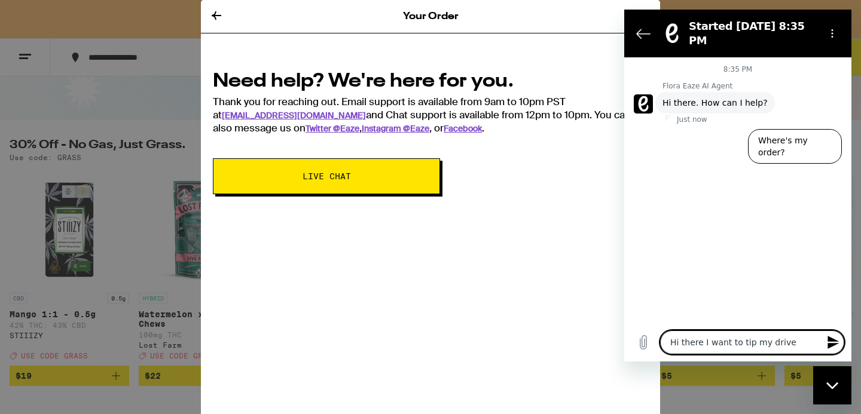
type textarea "x"
type textarea "Hi there I want to tip my driver"
type textarea "x"
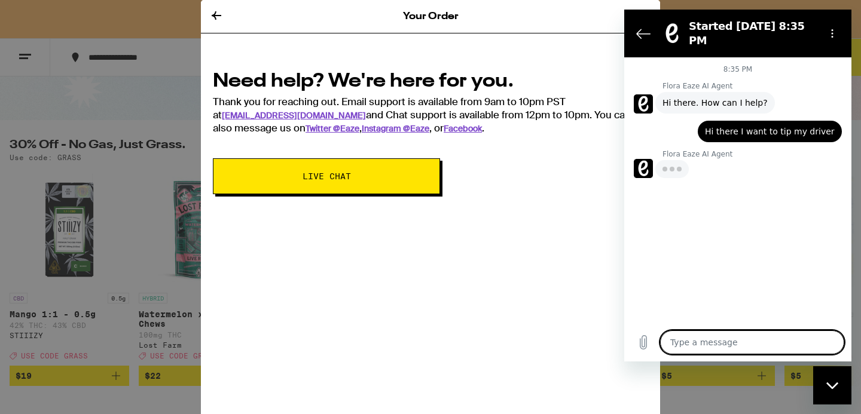
type textarea "x"
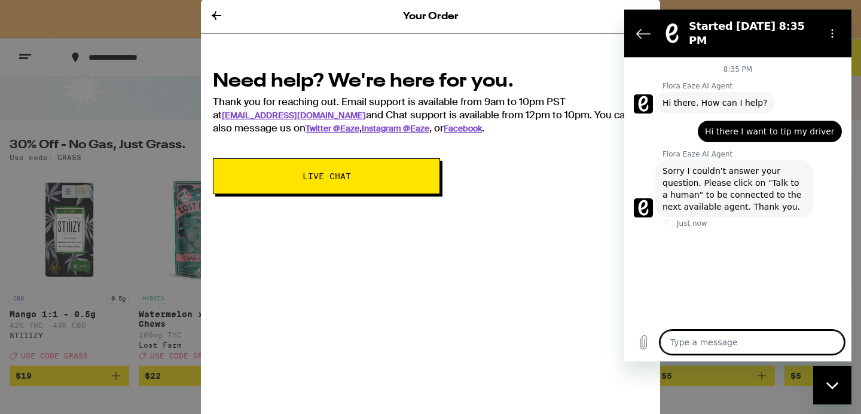
type textarea "t"
type textarea "x"
type textarea "ta"
type textarea "x"
type textarea "tal"
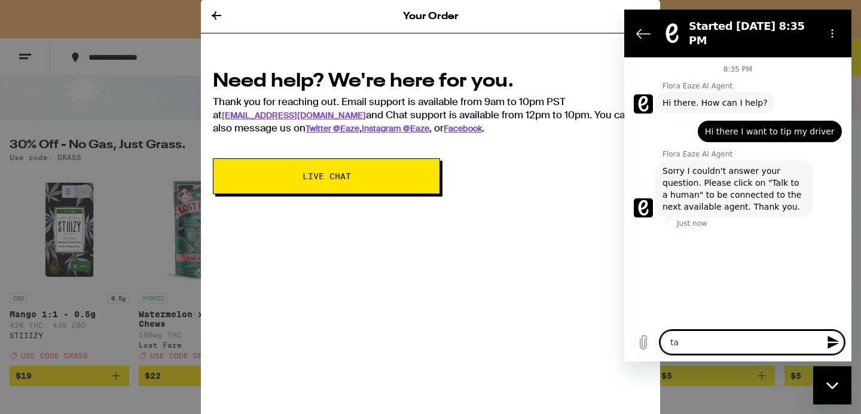
type textarea "x"
type textarea "talk"
type textarea "x"
type textarea "talk"
type textarea "x"
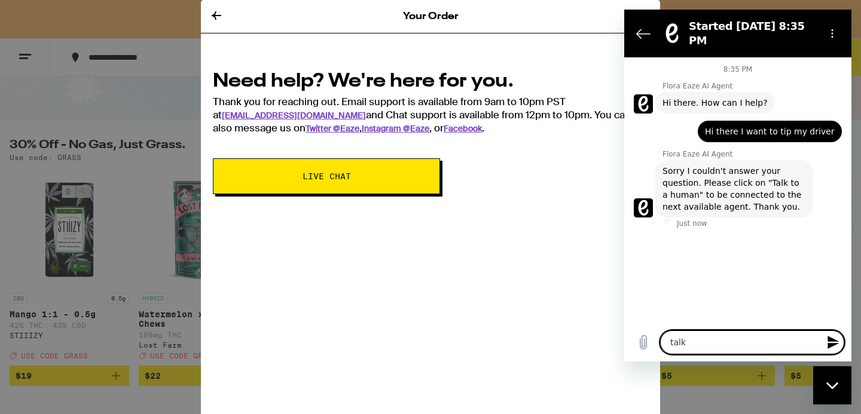
type textarea "talk t"
type textarea "x"
type textarea "talk to"
type textarea "x"
type textarea "talk to"
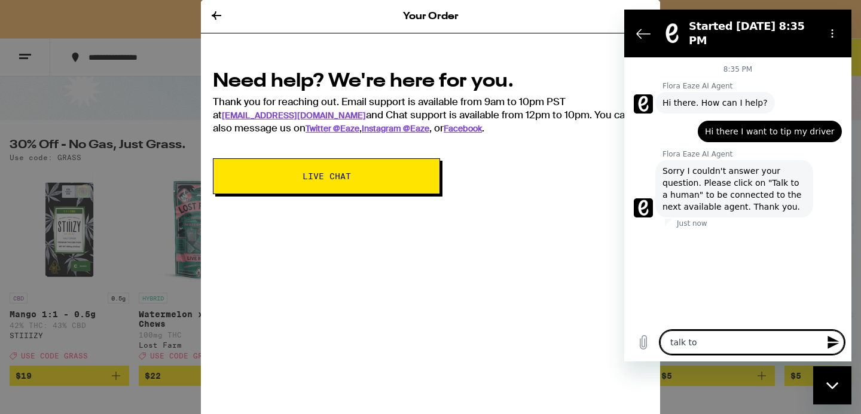
type textarea "x"
type textarea "talk to a"
type textarea "x"
type textarea "talk to a"
type textarea "x"
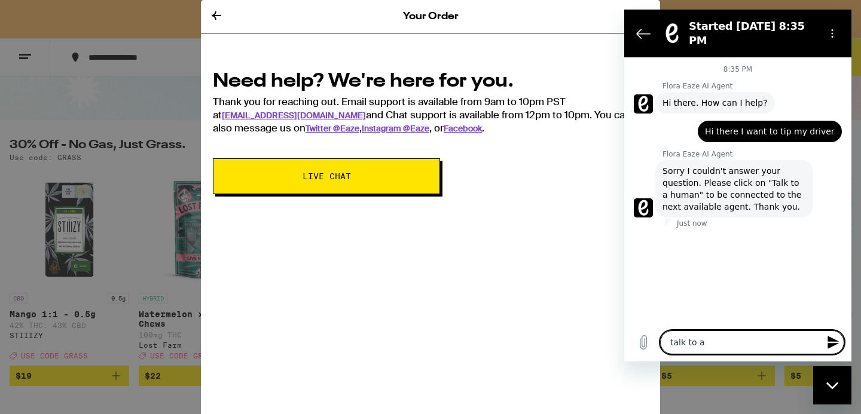
type textarea "talk to a h"
type textarea "x"
type textarea "talk to a hu"
type textarea "x"
type textarea "talk to a hum"
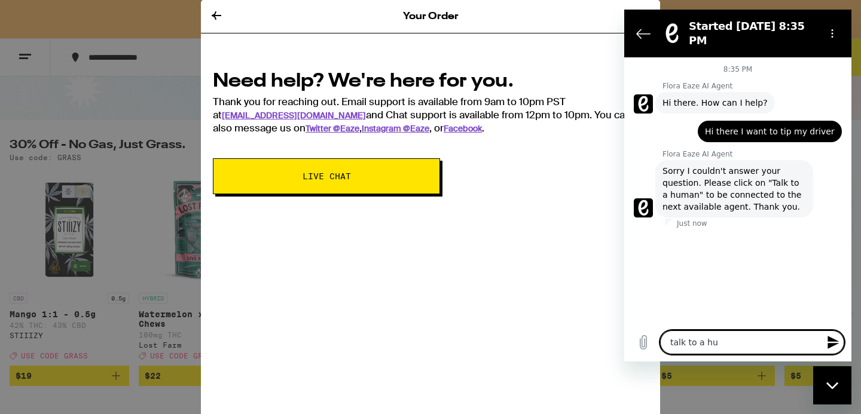
type textarea "x"
type textarea "talk to a huma"
type textarea "x"
type textarea "talk to a human"
type textarea "x"
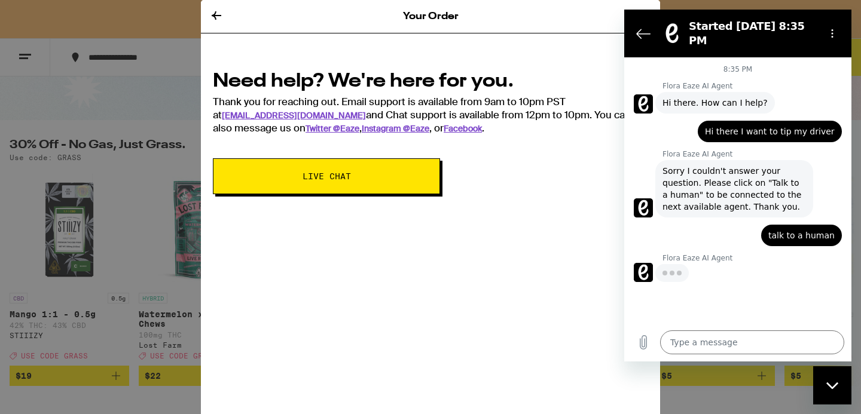
click at [786, 169] on span "Sorry I couldn't answer your question. Please click on "Talk to a human" to be …" at bounding box center [733, 189] width 143 height 48
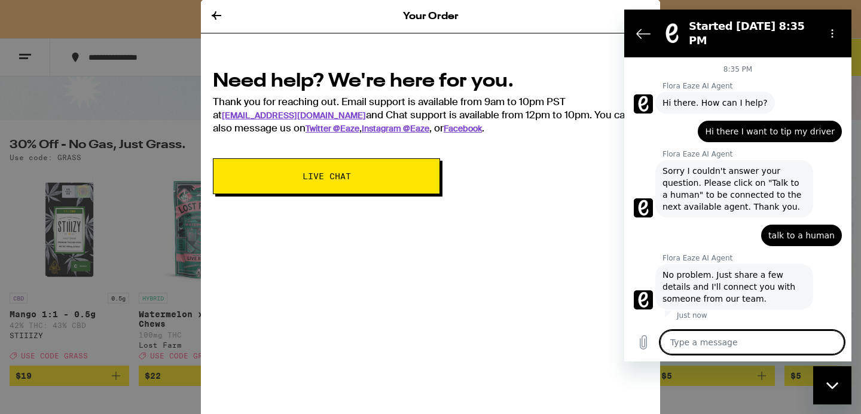
type textarea "x"
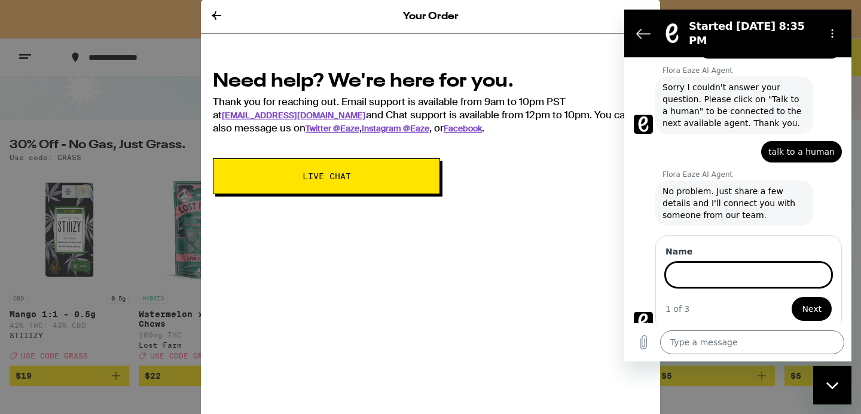
scroll to position [82, 0]
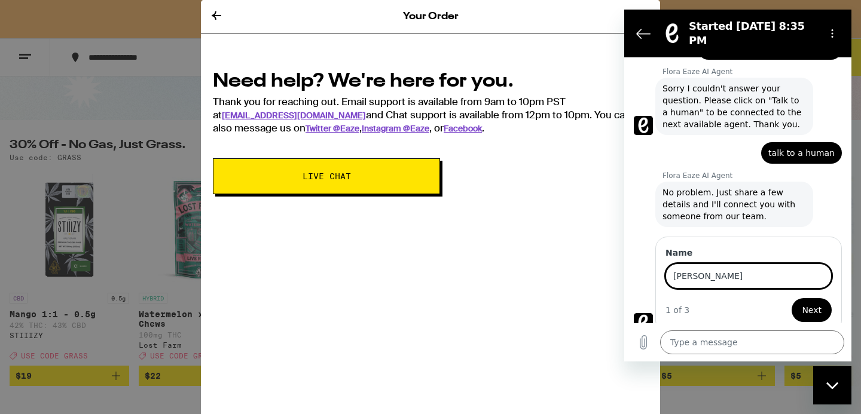
type input "Rachel"
click at [791, 298] on button "Next" at bounding box center [811, 310] width 40 height 24
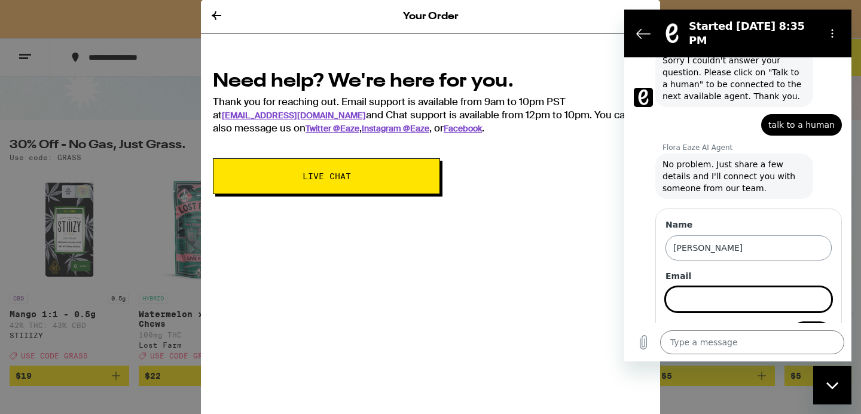
scroll to position [134, 0]
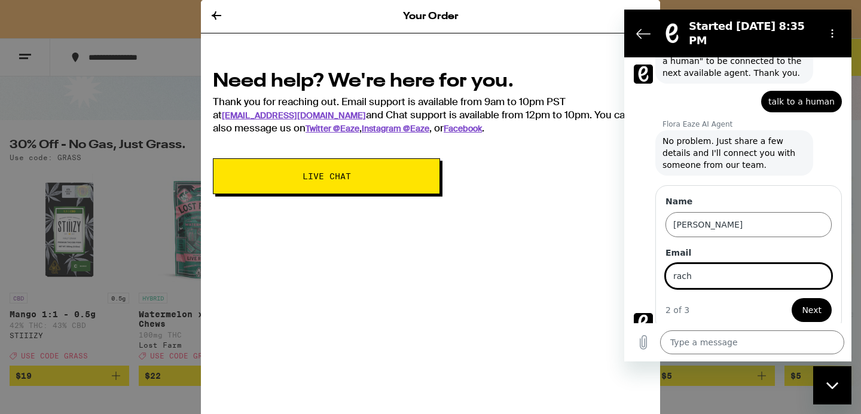
type input "[PERSON_NAME][EMAIL_ADDRESS][PERSON_NAME][DOMAIN_NAME]"
click at [809, 303] on span "Next" at bounding box center [812, 310] width 20 height 14
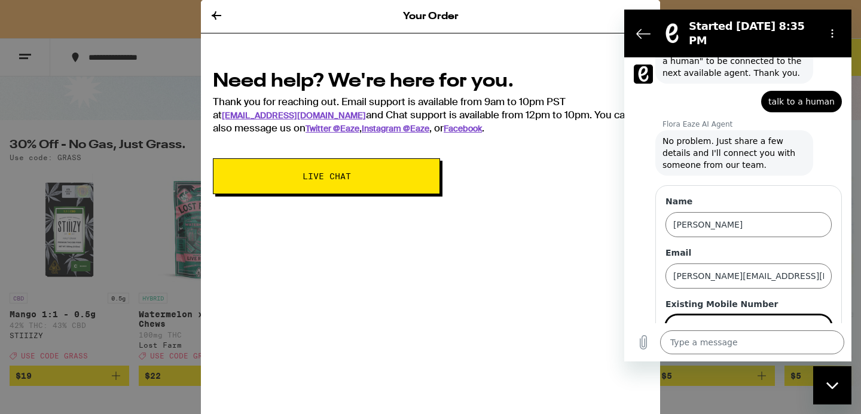
scroll to position [185, 0]
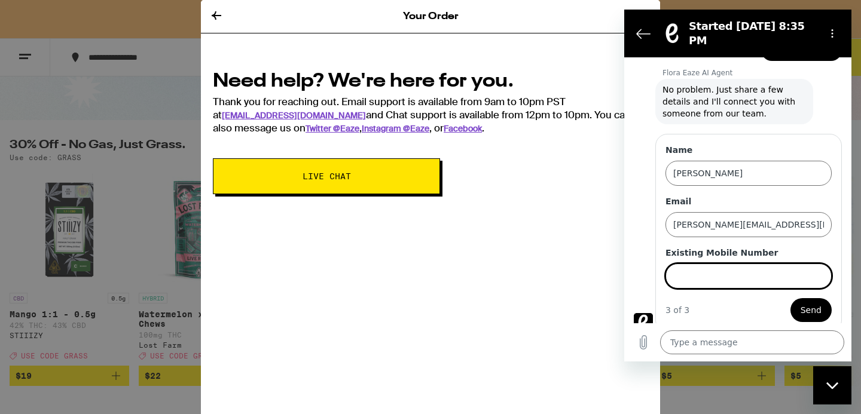
click at [782, 264] on input "Existing Mobile Number" at bounding box center [748, 276] width 166 height 25
type input "3233149851"
click at [790, 298] on button "Send" at bounding box center [810, 310] width 41 height 24
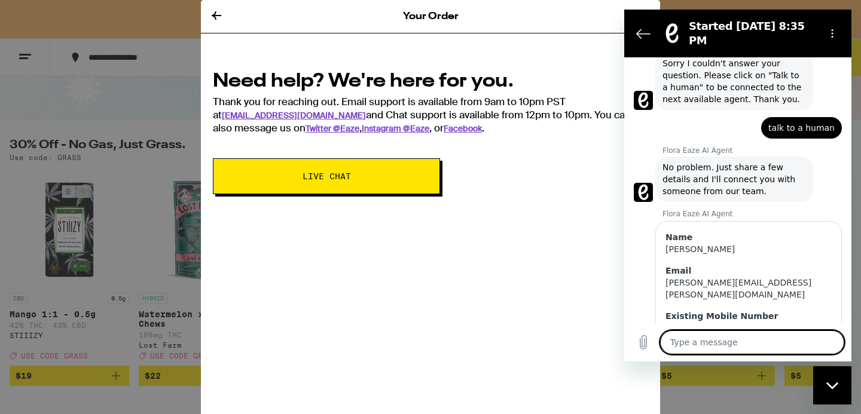
scroll to position [134, 0]
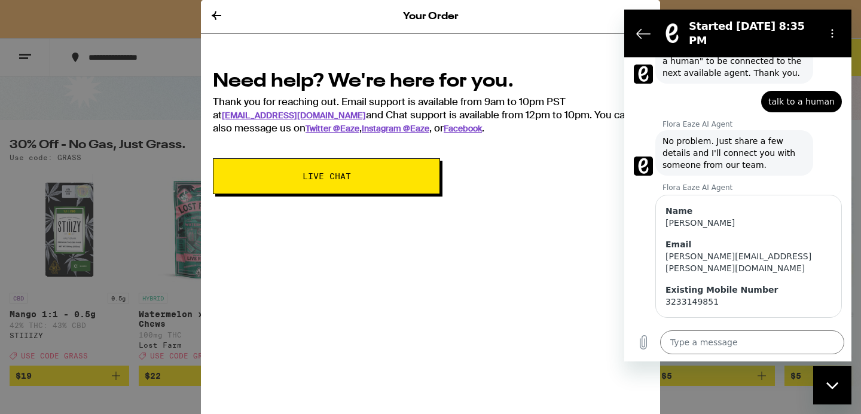
type textarea "x"
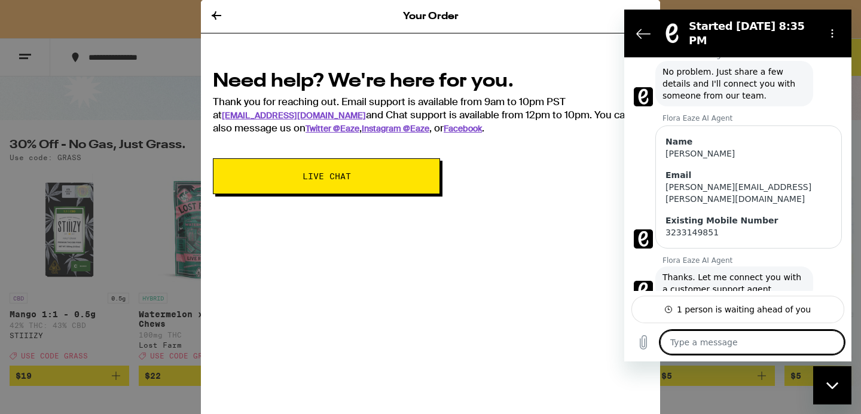
scroll to position [204, 0]
type textarea "3"
type textarea "x"
type textarea "31"
type textarea "x"
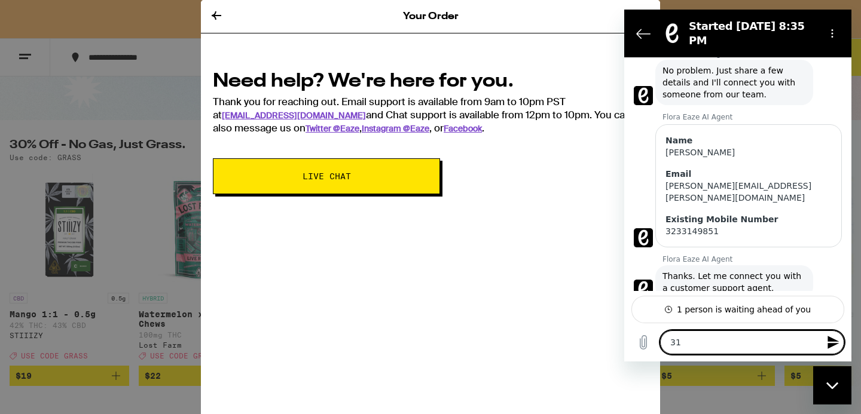
type textarea "314"
type textarea "x"
type textarea "31"
type textarea "x"
type textarea "3"
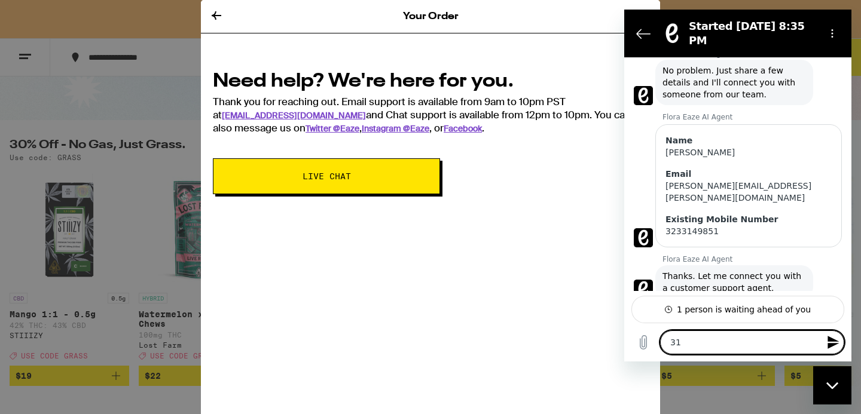
type textarea "x"
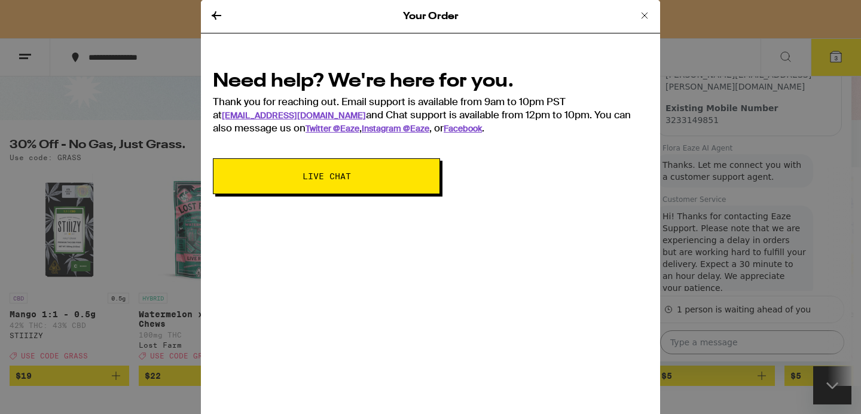
scroll to position [34, 0]
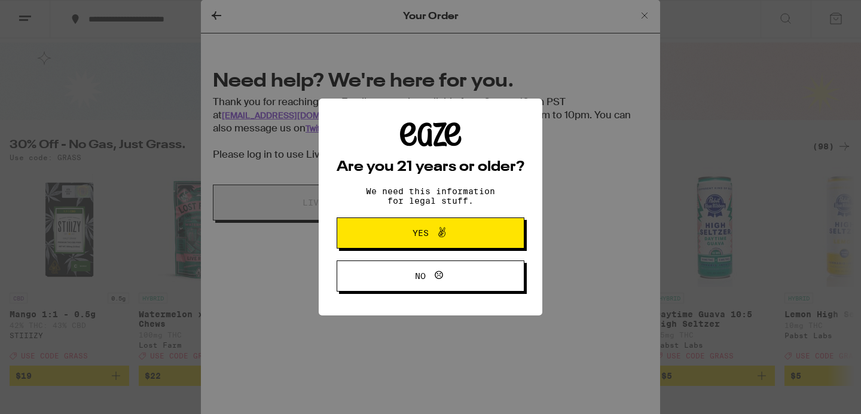
click at [439, 57] on div "Are you 21 years or older? We need this information for legal stuff. Yes No" at bounding box center [430, 207] width 861 height 414
click at [433, 238] on span at bounding box center [439, 233] width 20 height 16
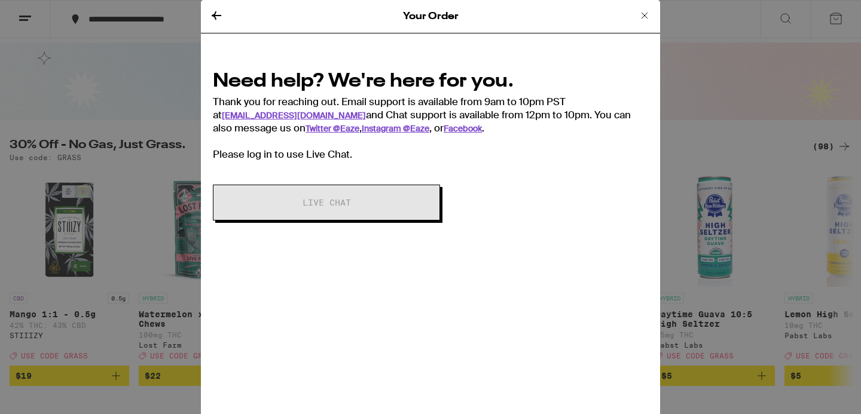
click at [561, 171] on div "Need help? We're here for you. Thank you for reaching out. Email support is ava…" at bounding box center [430, 141] width 459 height 182
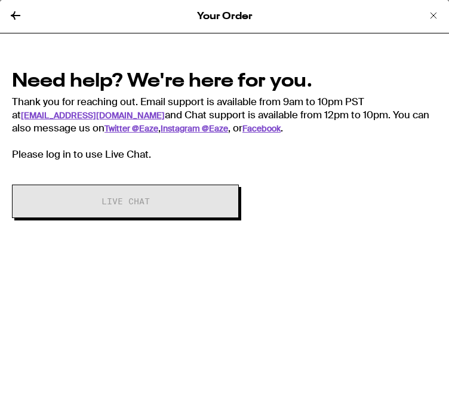
scroll to position [652, 0]
type textarea "x"
click at [117, 139] on div "Need help? We're here for you. Thank you for reaching out. Email support is ava…" at bounding box center [225, 114] width 426 height 93
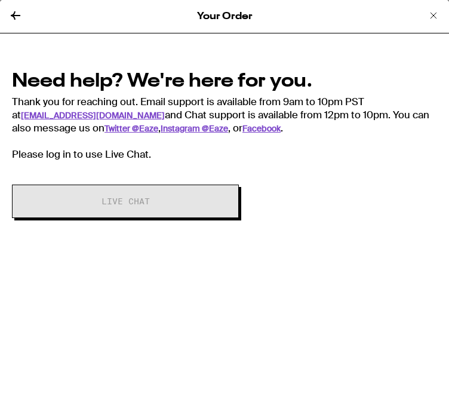
click at [14, 17] on icon at bounding box center [16, 15] width 10 height 8
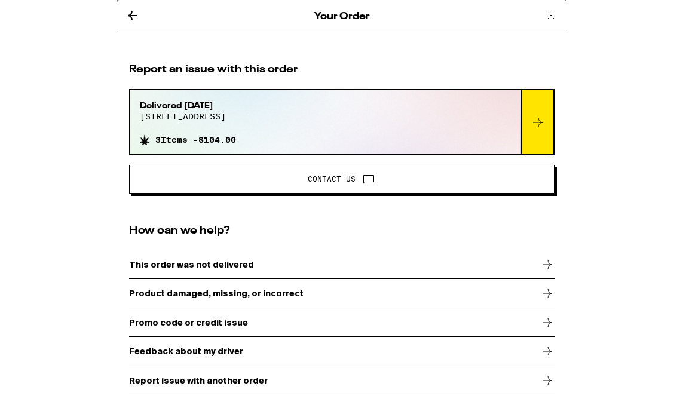
scroll to position [72, 0]
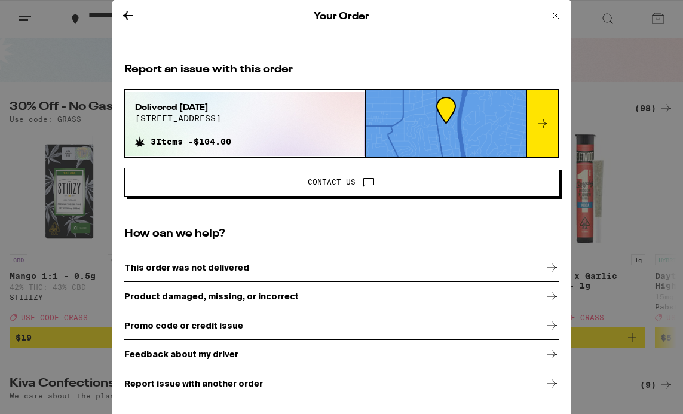
click at [557, 7] on div "Your Order" at bounding box center [341, 16] width 459 height 33
click at [558, 16] on icon at bounding box center [556, 15] width 14 height 14
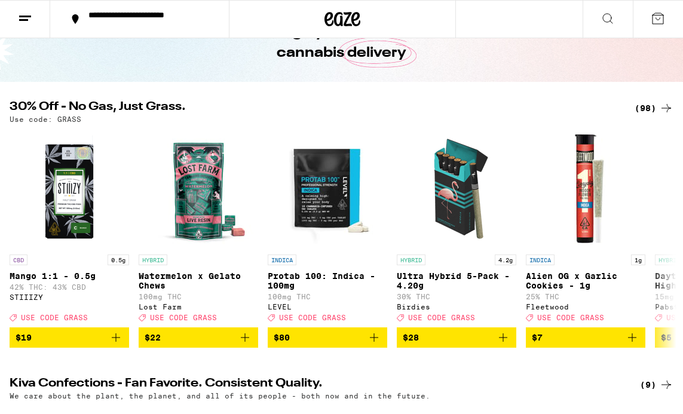
click at [654, 20] on icon at bounding box center [658, 18] width 14 height 14
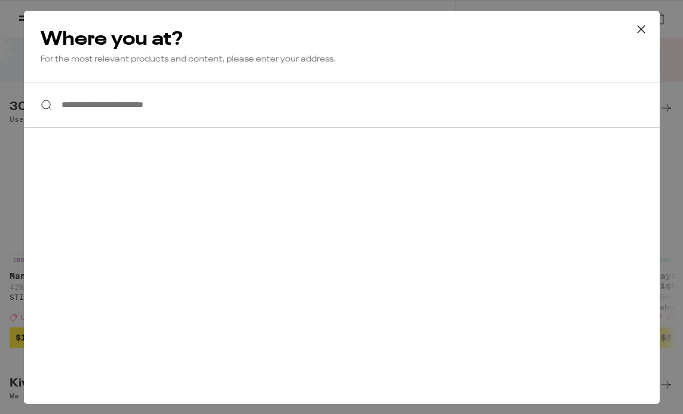
click at [653, 22] on button at bounding box center [641, 30] width 37 height 38
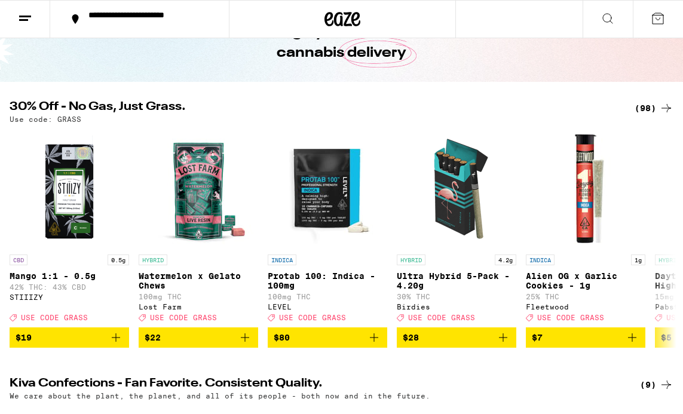
click at [19, 9] on button at bounding box center [25, 20] width 50 height 38
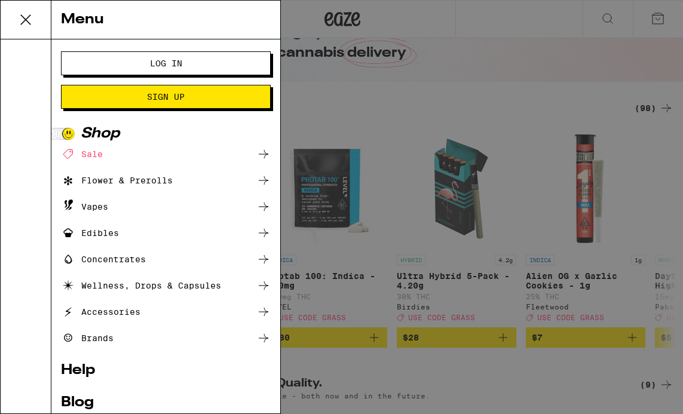
click at [176, 63] on span "Log In" at bounding box center [166, 63] width 32 height 8
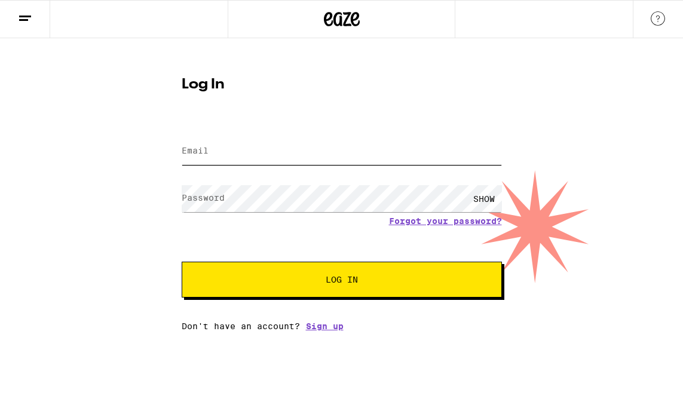
click at [210, 140] on input "Email" at bounding box center [342, 151] width 320 height 27
type input "[PERSON_NAME][EMAIL_ADDRESS][PERSON_NAME][DOMAIN_NAME]"
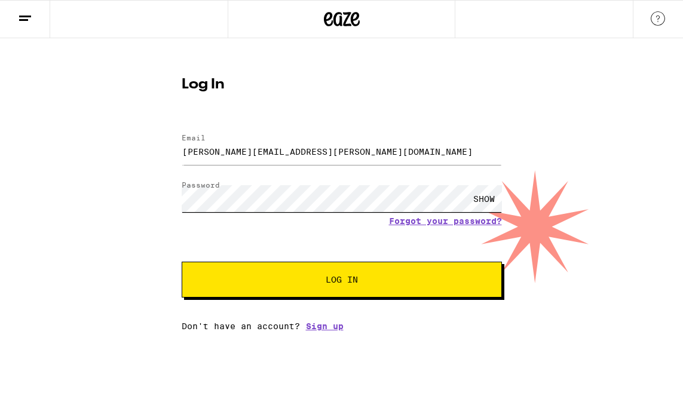
click at [182, 262] on button "Log In" at bounding box center [342, 280] width 320 height 36
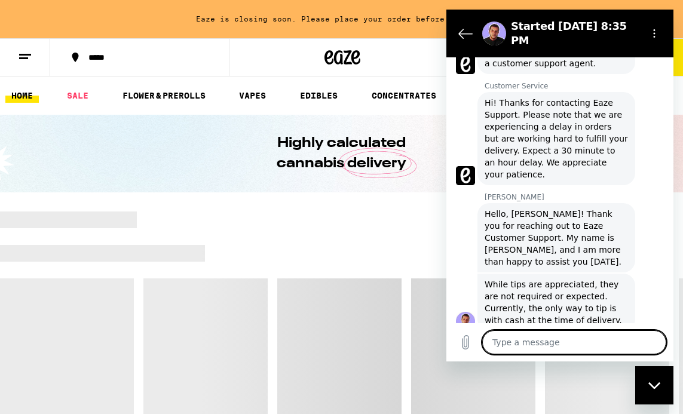
click at [578, 340] on textarea at bounding box center [574, 343] width 184 height 24
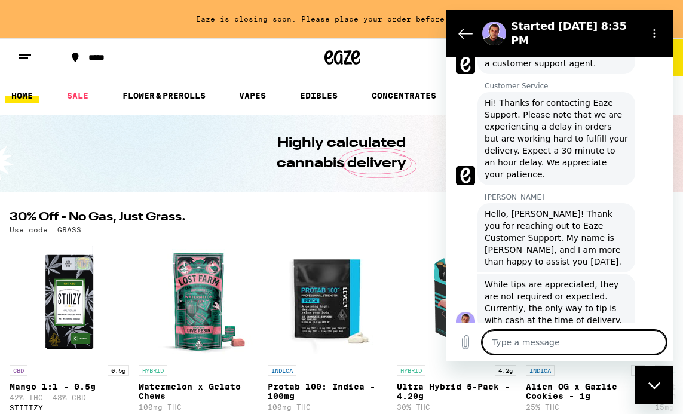
type textarea "I"
type textarea "x"
type textarea "I"
type textarea "x"
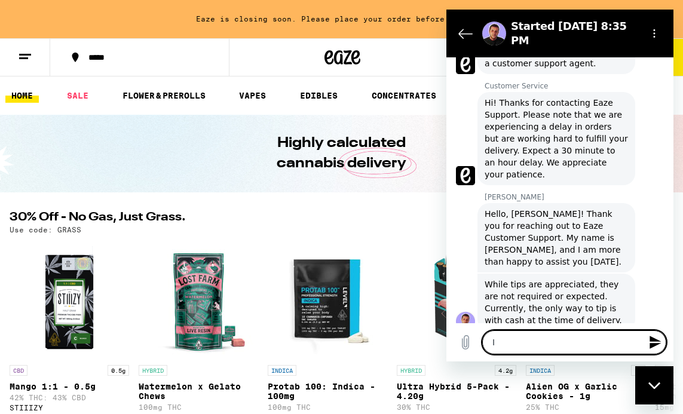
type textarea "I"
type textarea "x"
type textarea "I w"
type textarea "x"
type textarea "I wa"
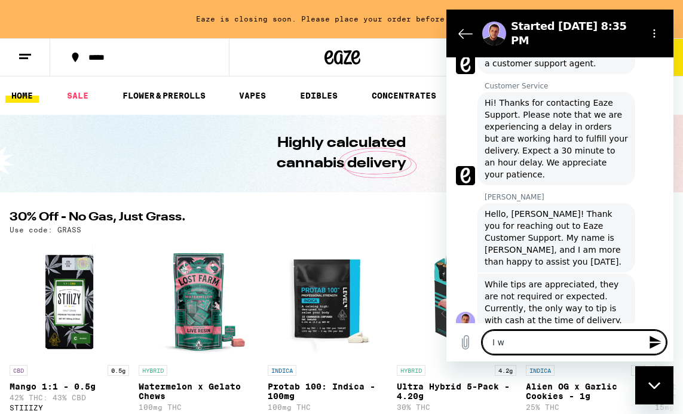
type textarea "x"
type textarea "I was"
type textarea "x"
type textarea "I was"
type textarea "x"
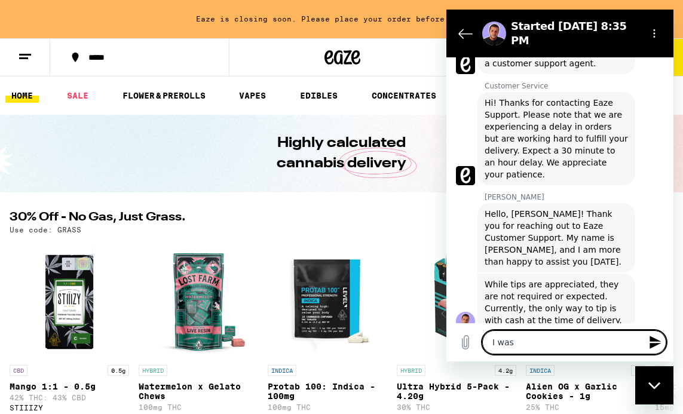
type textarea "I was a"
type textarea "x"
type textarea "I was ab"
type textarea "x"
type textarea "I was abk"
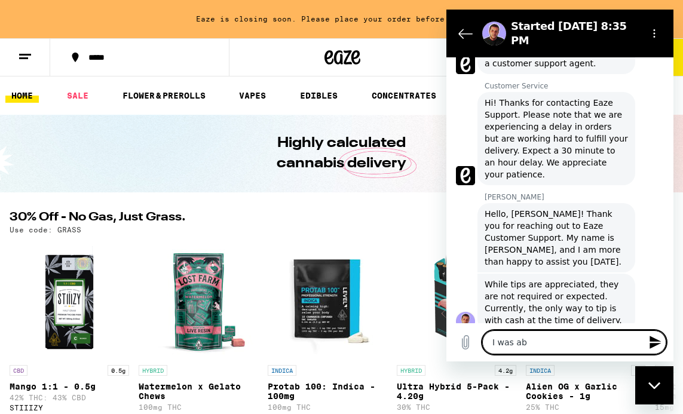
type textarea "x"
type textarea "I was abke"
type textarea "x"
type textarea "I was abk"
type textarea "x"
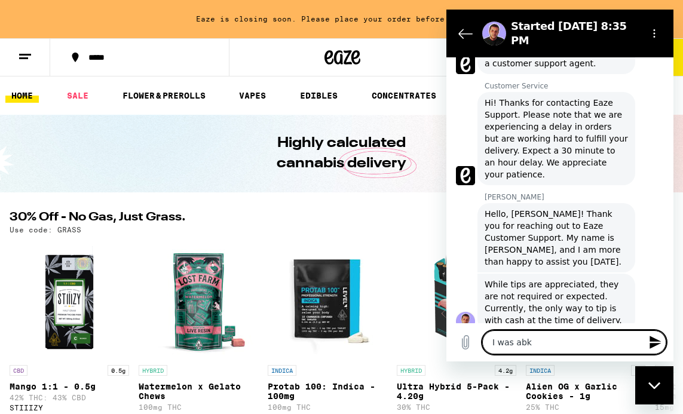
type textarea "I was ab"
type textarea "x"
type textarea "I was abl"
type textarea "x"
type textarea "I was able"
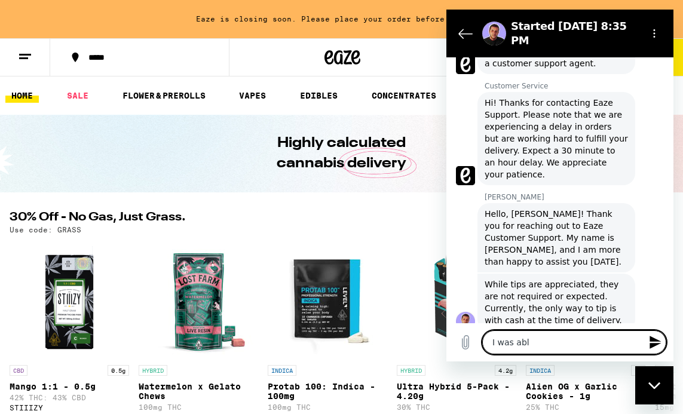
type textarea "x"
type textarea "I was able"
type textarea "x"
type textarea "I was able t"
type textarea "x"
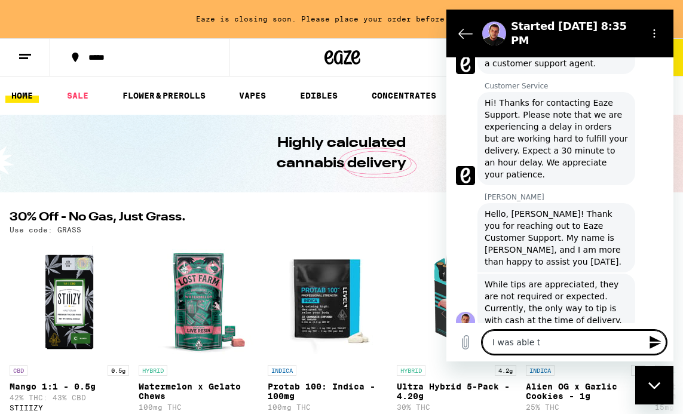
type textarea "I was able to"
type textarea "x"
type textarea "I was able to"
type textarea "x"
type textarea "I was able to t"
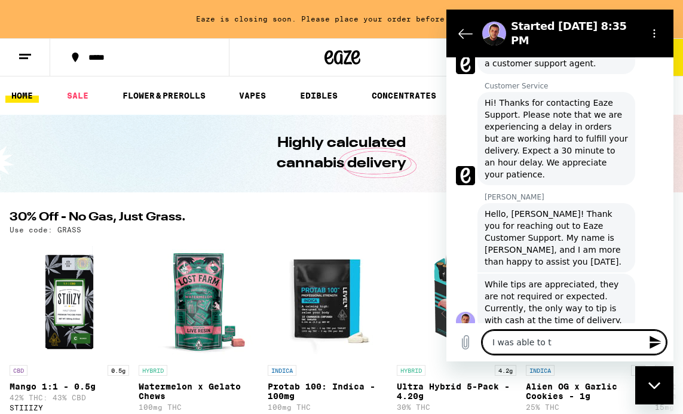
type textarea "x"
type textarea "I was able to to"
type textarea "x"
type textarea "I was able to t"
type textarea "x"
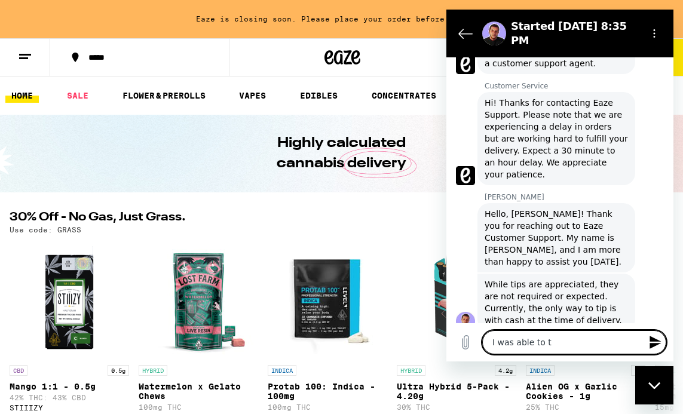
type textarea "I was able to ti"
type textarea "x"
type textarea "I was able to tip"
type textarea "x"
type textarea "I was able to tip"
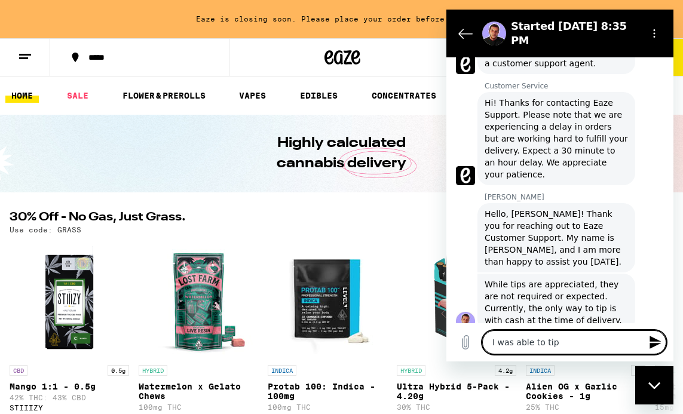
type textarea "x"
type textarea "I was able to tip b"
type textarea "x"
type textarea "I was able to tip be"
type textarea "x"
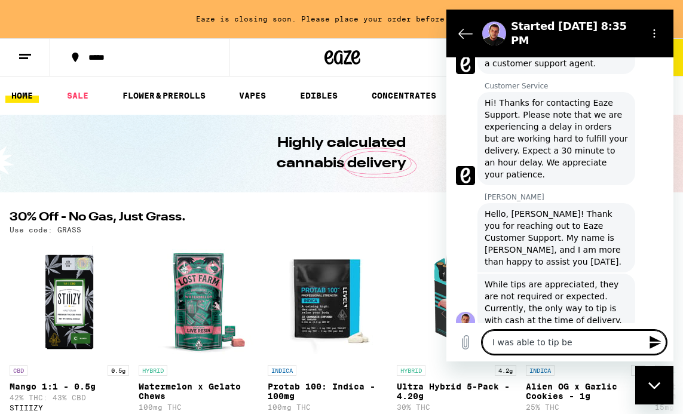
type textarea "I was able to tip bef"
type textarea "x"
type textarea "I was able to tip befo"
type textarea "x"
type textarea "I was able to tip befor"
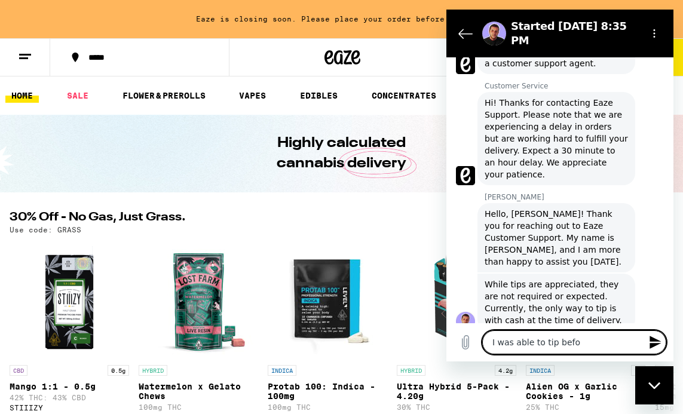
type textarea "x"
type textarea "I was able to tip before"
type textarea "x"
type textarea "I was able to tip before"
type textarea "x"
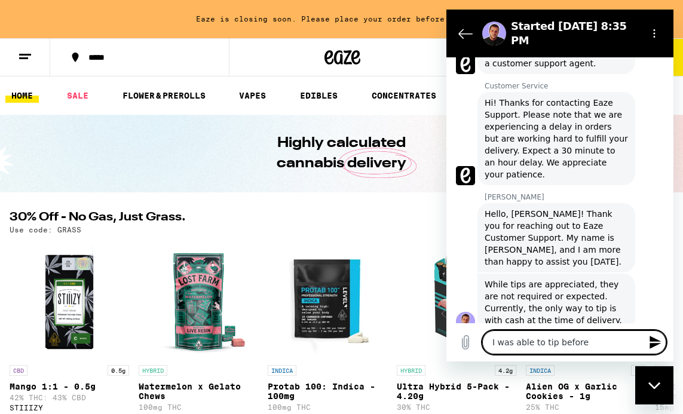
type textarea "I was able to tip before I"
type textarea "x"
type textarea "I was able to tip before I"
type textarea "x"
type textarea "I was able to tip before I s"
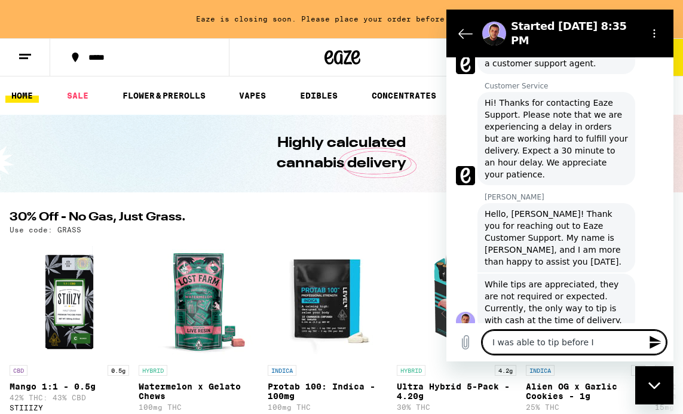
type textarea "x"
type textarea "I was able to tip before I su"
type textarea "x"
type textarea "I was able to tip before I sub"
type textarea "x"
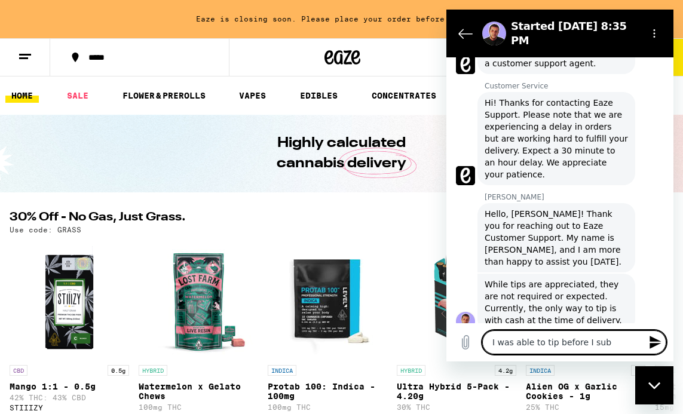
type textarea "I was able to tip before I subm"
type textarea "x"
type textarea "I was able to tip before I submi"
type textarea "x"
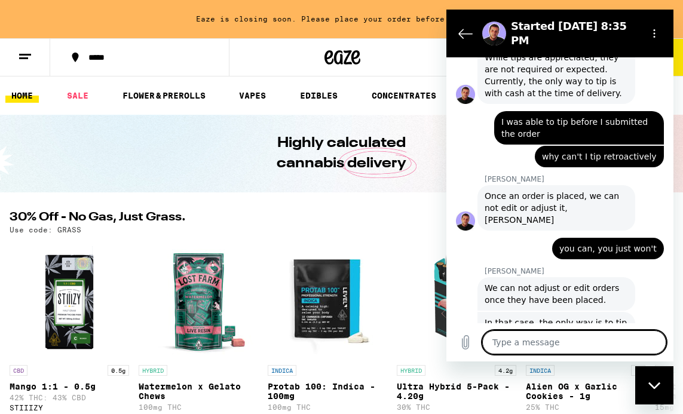
scroll to position [659, 0]
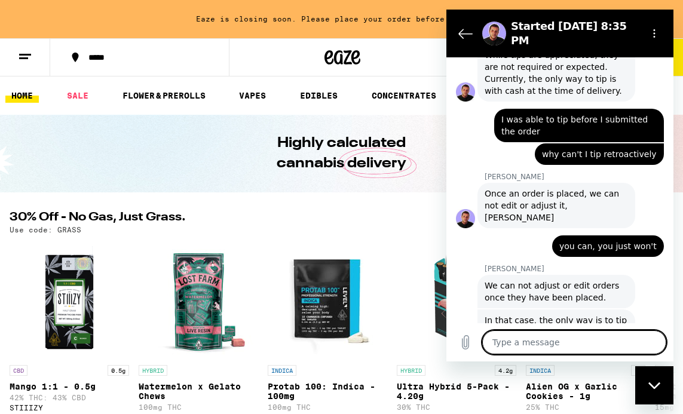
click at [27, 59] on icon at bounding box center [25, 57] width 14 height 14
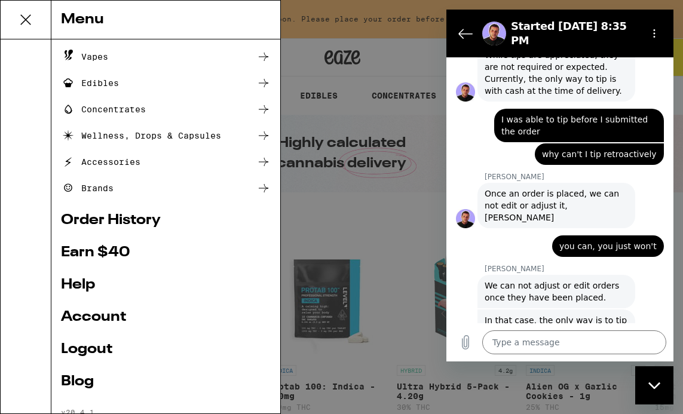
scroll to position [102, 0]
click at [122, 315] on link "Account" at bounding box center [166, 317] width 210 height 14
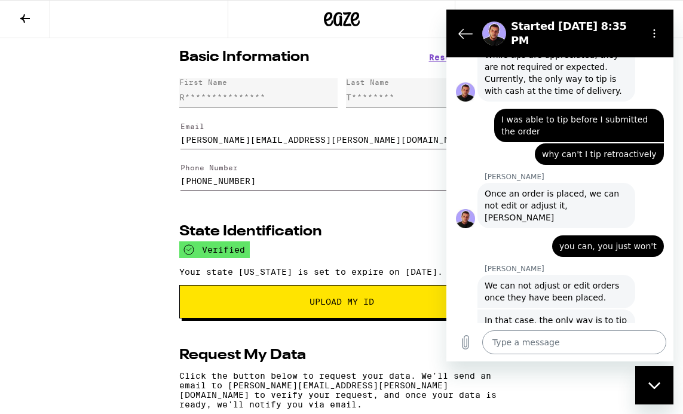
click at [570, 338] on textarea at bounding box center [574, 343] width 184 height 24
click at [463, 29] on icon "Back to the conversation list" at bounding box center [465, 33] width 13 height 9
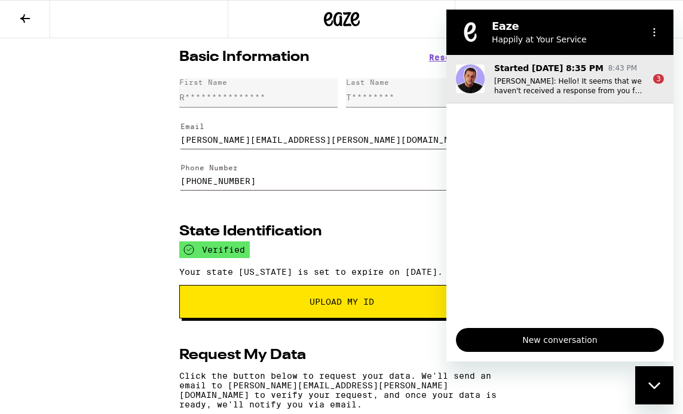
click at [605, 99] on button "Started Sep 18 at 8:35 PM 8:43 PM Mynor T.: Hello! It seems that we haven't rec…" at bounding box center [559, 79] width 227 height 48
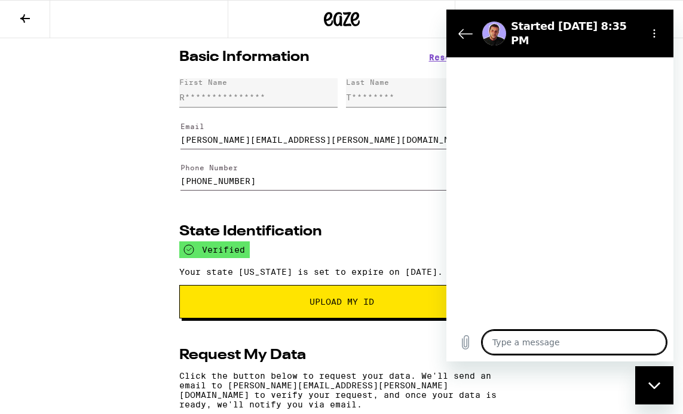
scroll to position [894, 0]
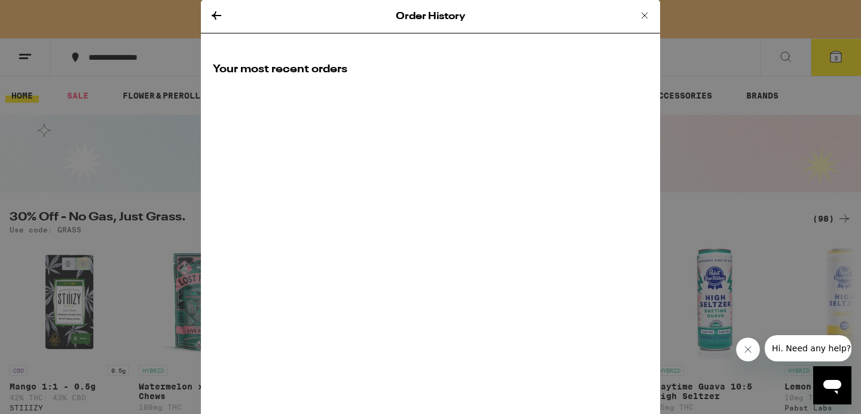
click at [215, 17] on icon at bounding box center [217, 15] width 10 height 8
click at [22, 58] on div "Order History Your most recent orders" at bounding box center [430, 207] width 861 height 414
click at [221, 20] on icon at bounding box center [216, 15] width 14 height 14
click at [216, 15] on icon at bounding box center [217, 15] width 10 height 8
click at [648, 12] on icon at bounding box center [644, 15] width 14 height 14
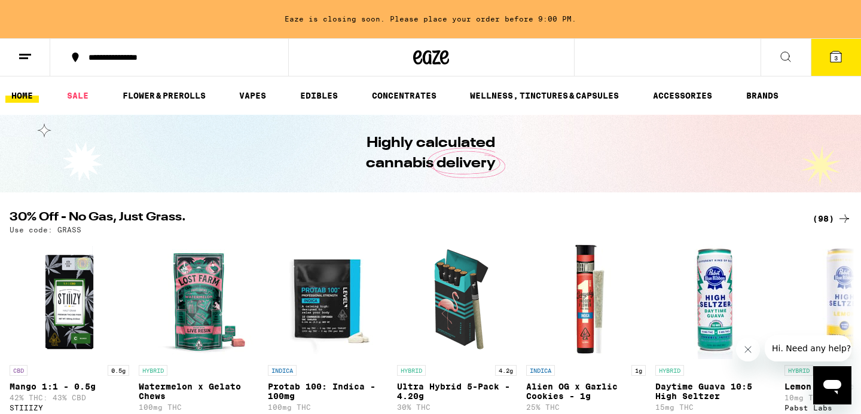
click at [643, 14] on div "Order History Loading" at bounding box center [430, 207] width 861 height 414
click at [12, 51] on button at bounding box center [25, 58] width 50 height 38
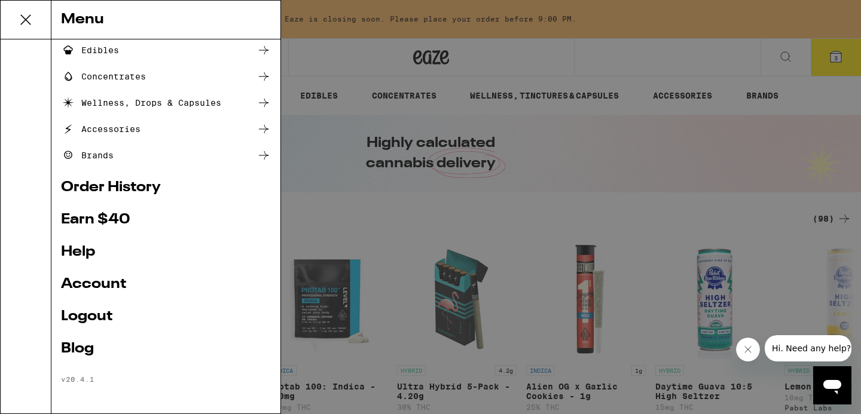
scroll to position [135, 0]
click at [80, 251] on link "Help" at bounding box center [166, 252] width 210 height 14
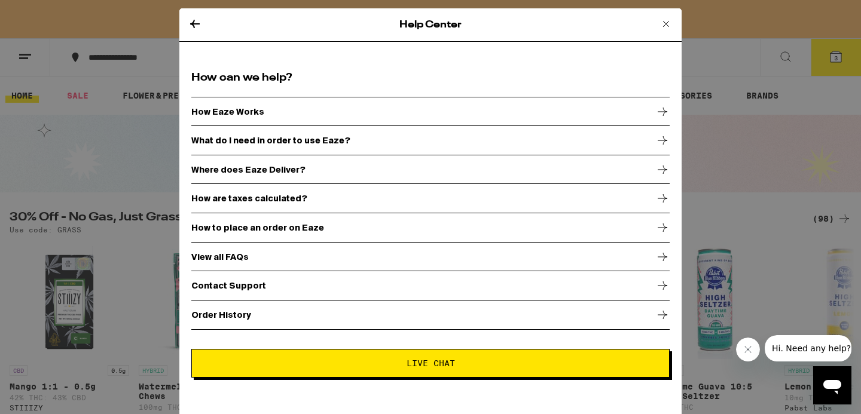
click at [228, 256] on p "View all FAQs" at bounding box center [219, 257] width 57 height 10
